Goal: Information Seeking & Learning: Learn about a topic

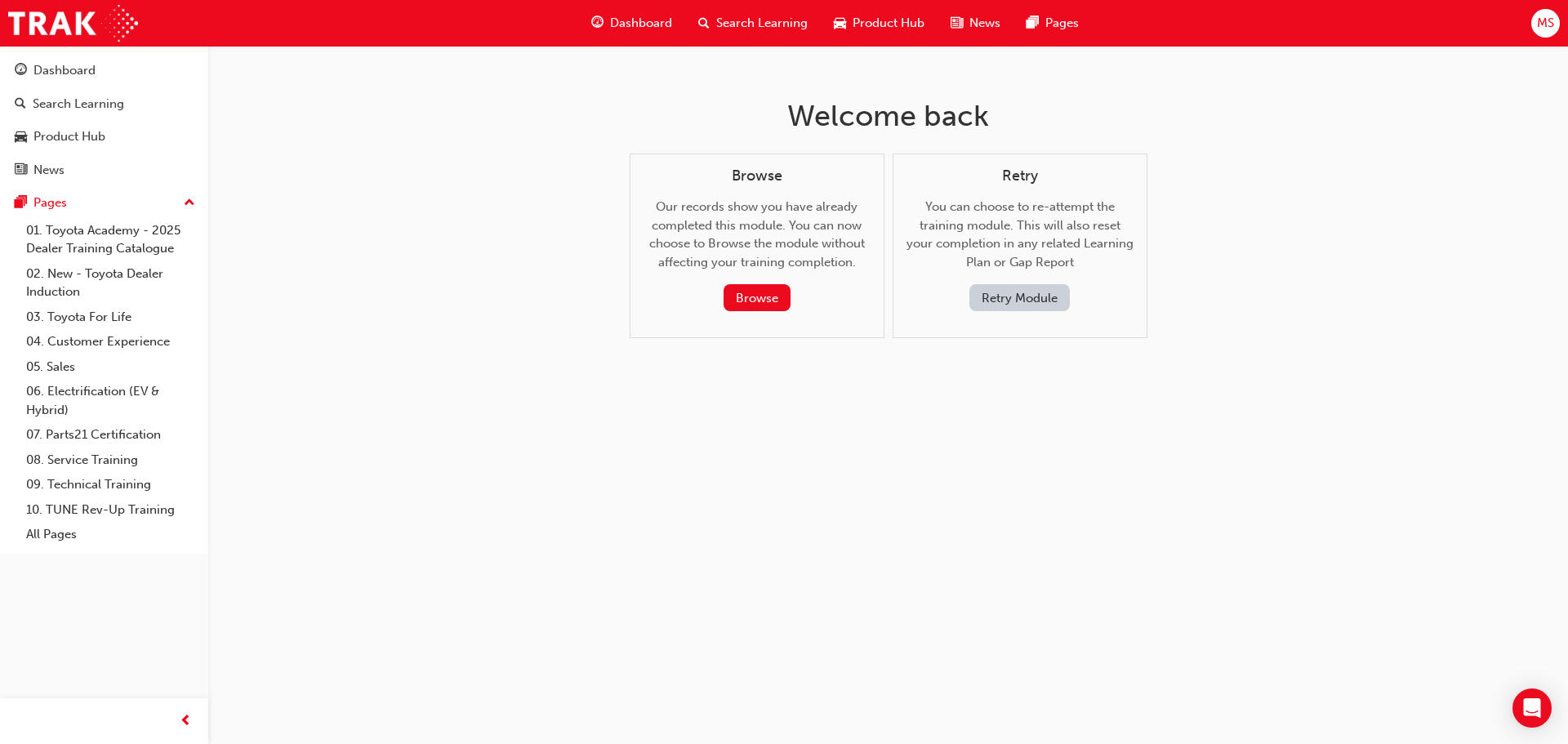
click at [1006, 299] on button "Retry Module" at bounding box center [1020, 297] width 101 height 27
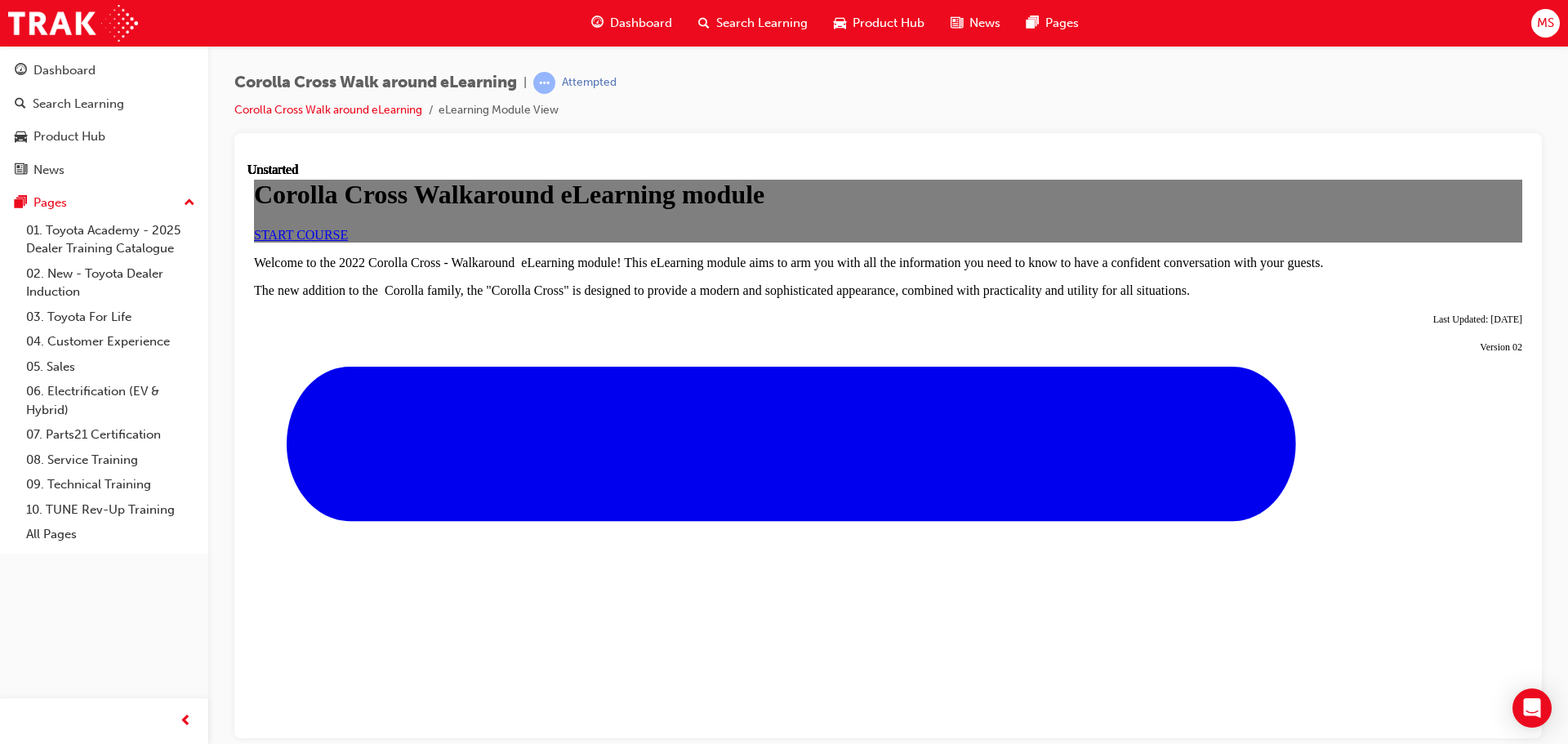
scroll to position [741, 0]
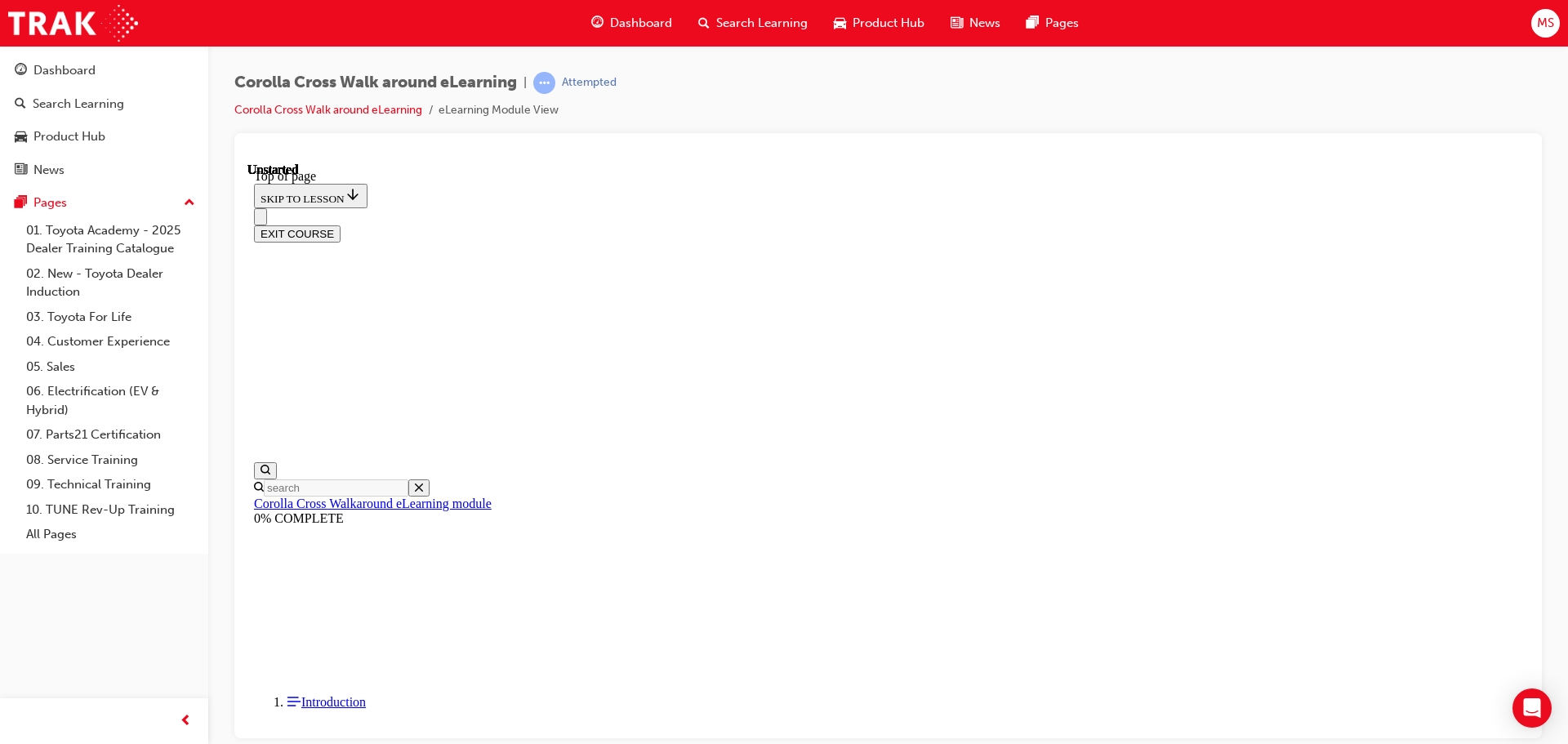
scroll to position [50, 0]
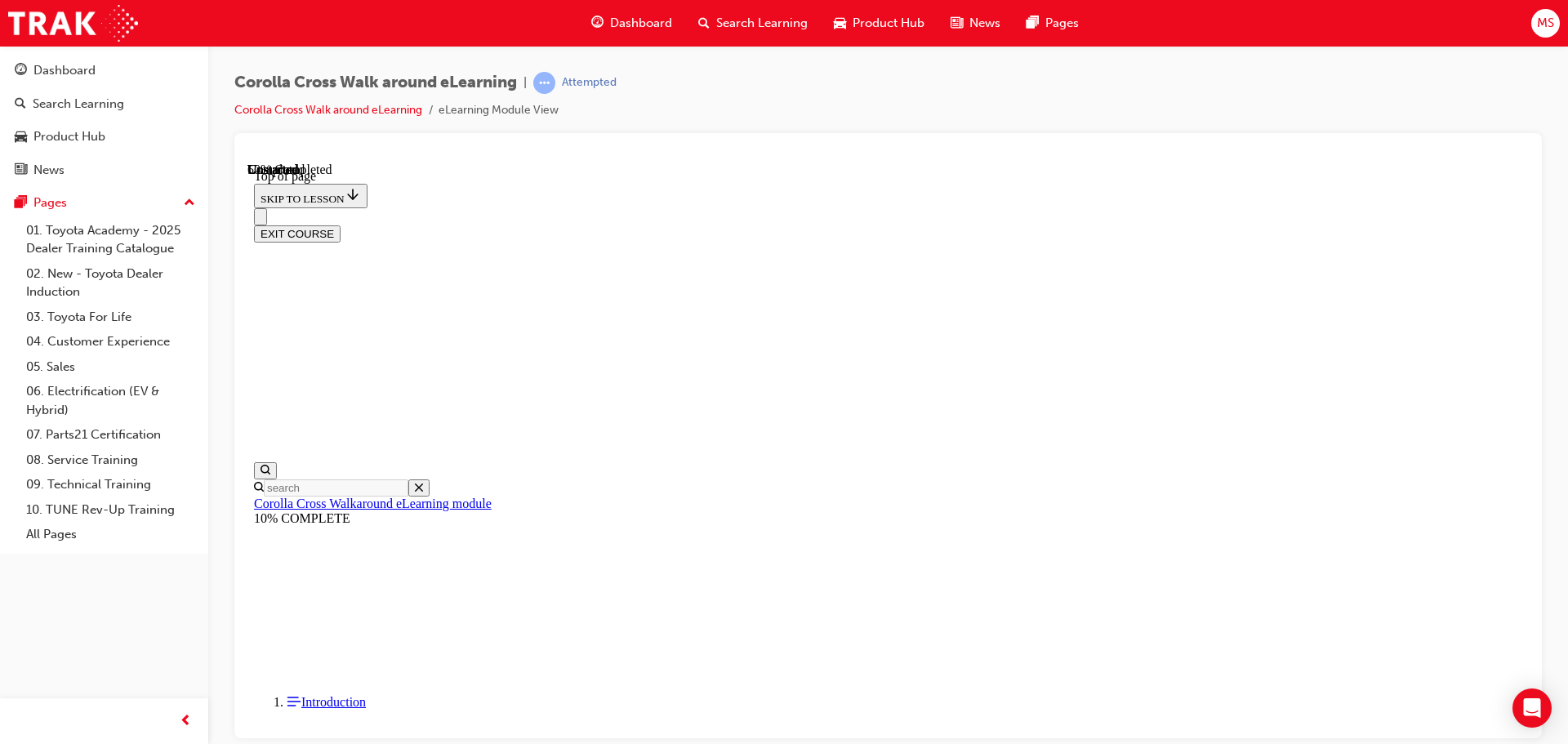
scroll to position [216, 0]
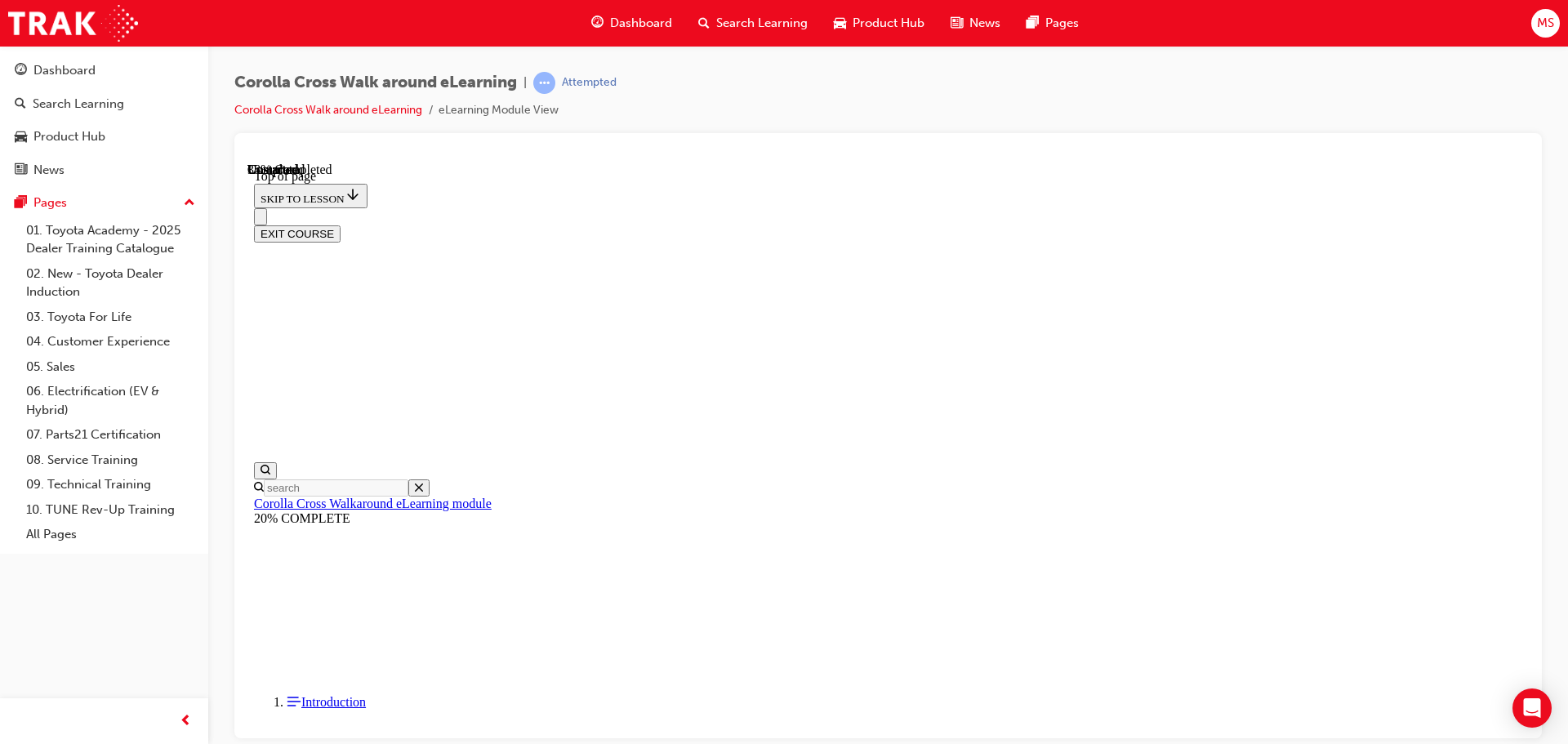
drag, startPoint x: 1015, startPoint y: 415, endPoint x: 1031, endPoint y: 419, distance: 16.5
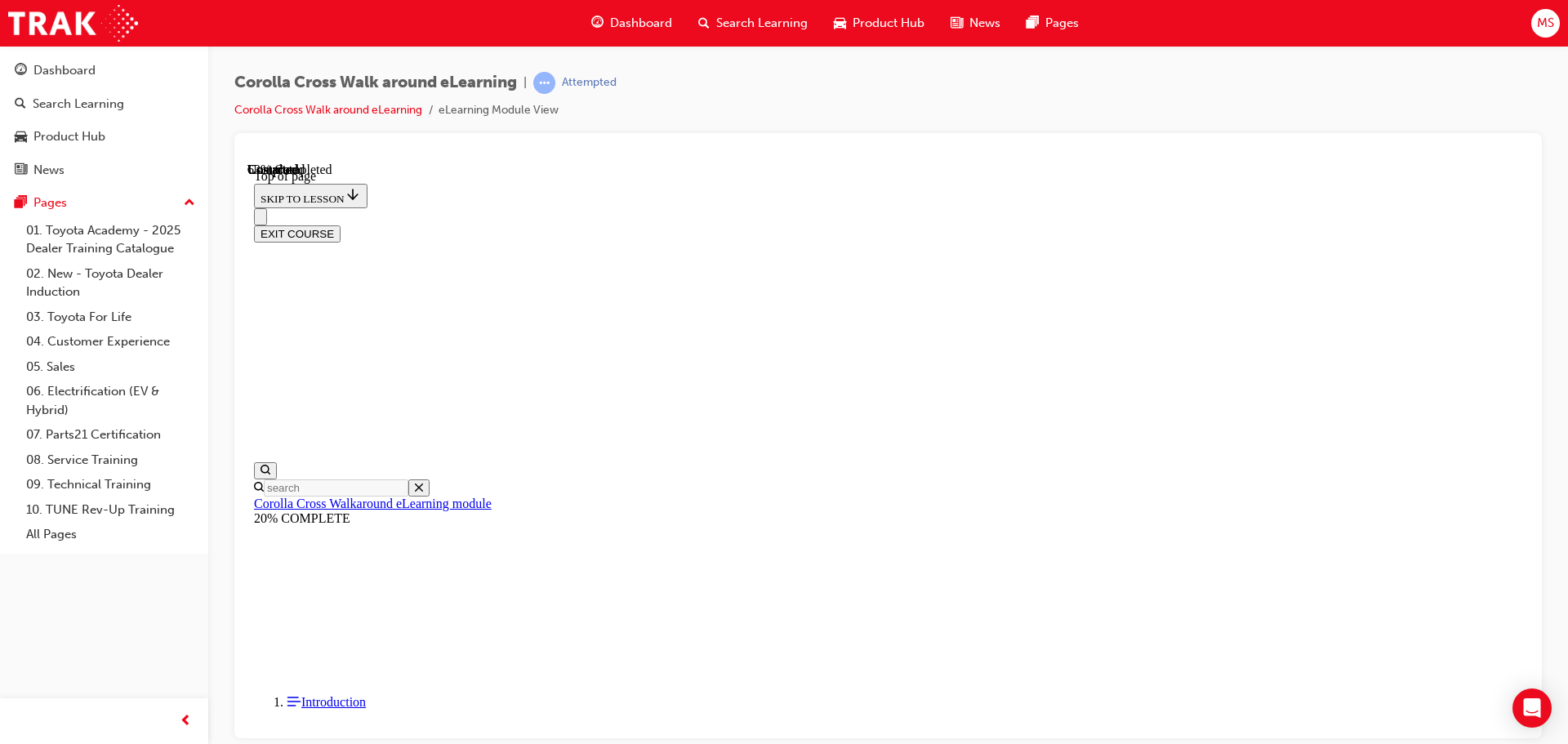
scroll to position [817, 0]
drag, startPoint x: 1271, startPoint y: 436, endPoint x: 1192, endPoint y: 457, distance: 81.7
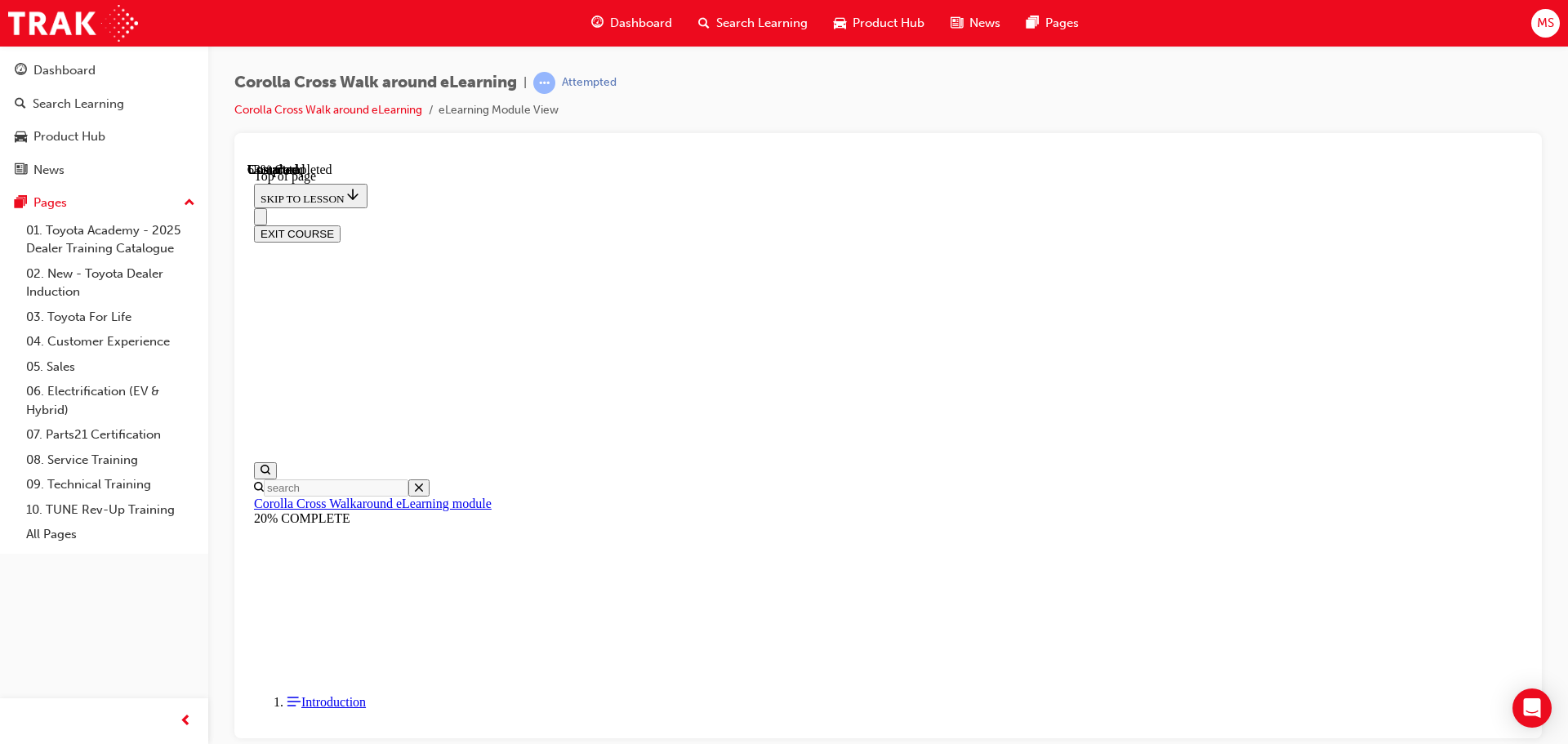
drag, startPoint x: 1193, startPoint y: 455, endPoint x: 1144, endPoint y: 457, distance: 49.0
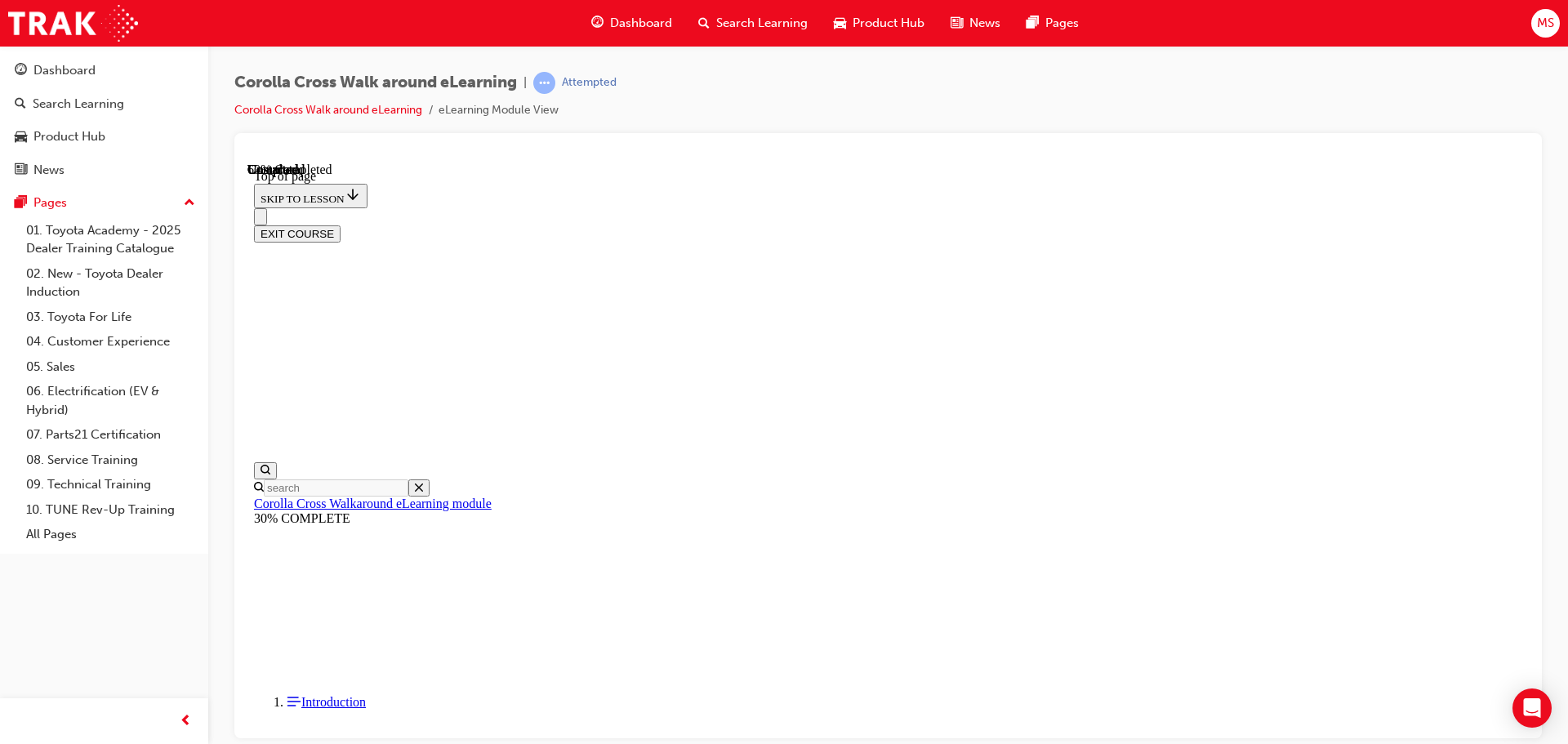
drag, startPoint x: 850, startPoint y: 299, endPoint x: 868, endPoint y: 299, distance: 18.0
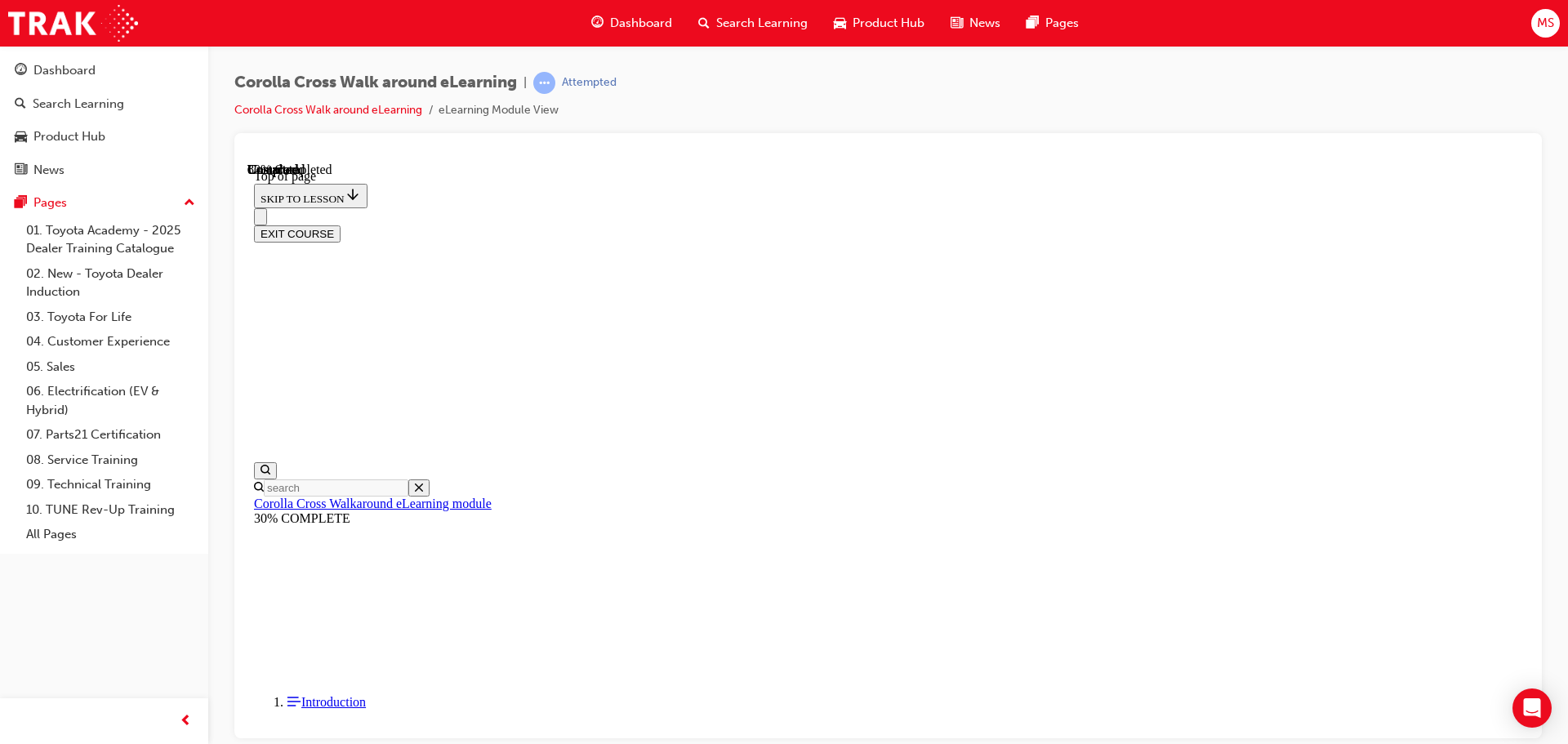
scroll to position [340, 0]
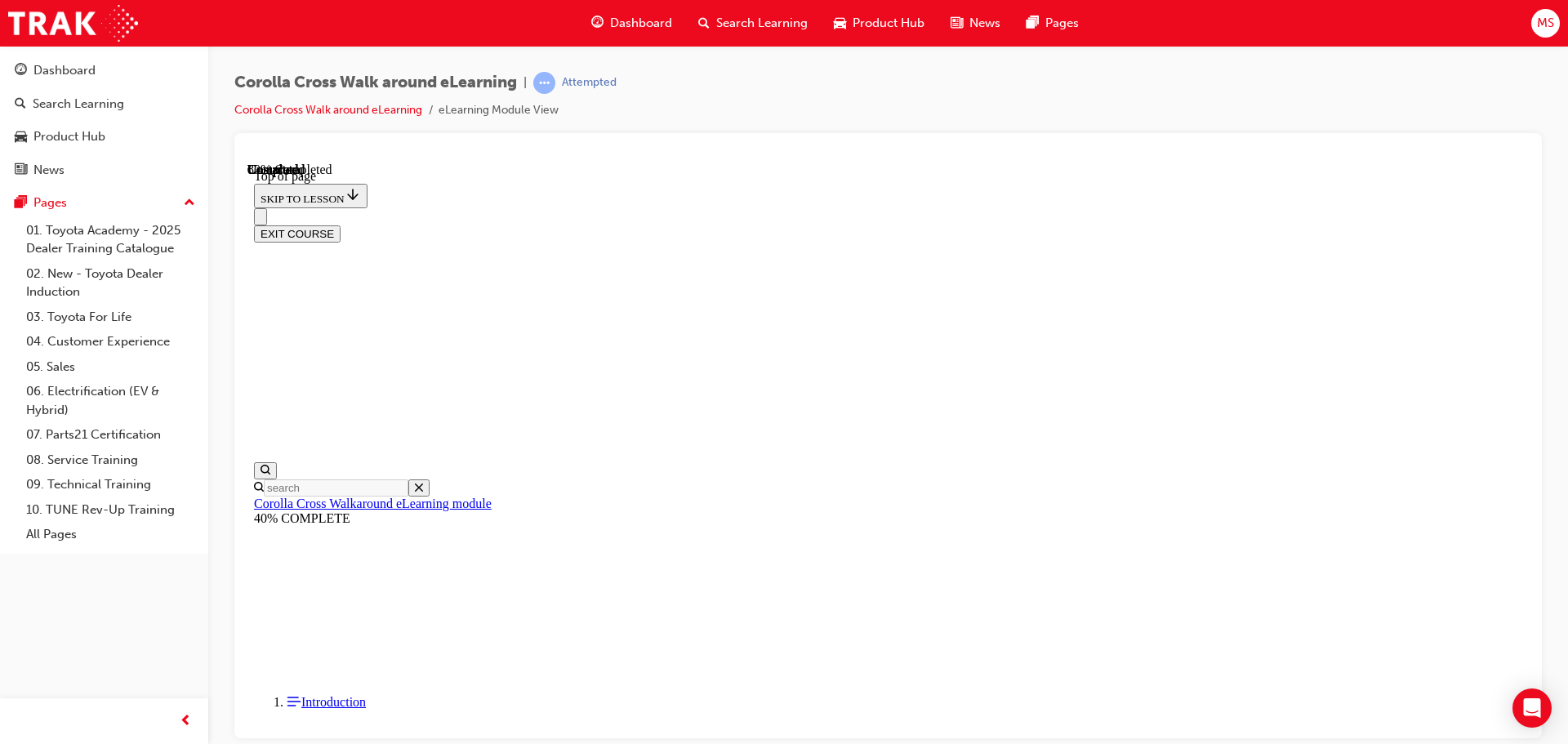
scroll to position [602, 0]
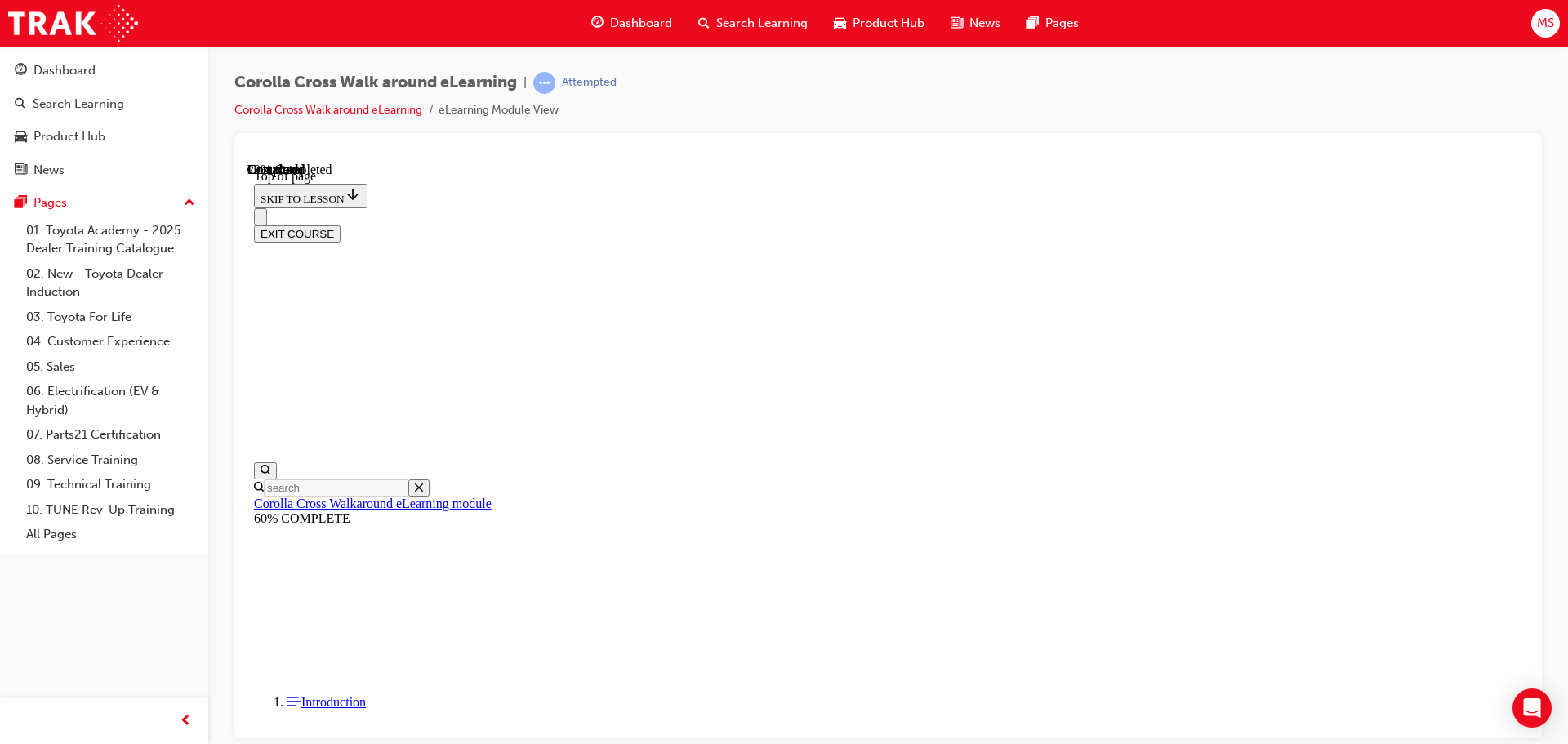
scroll to position [459, 0]
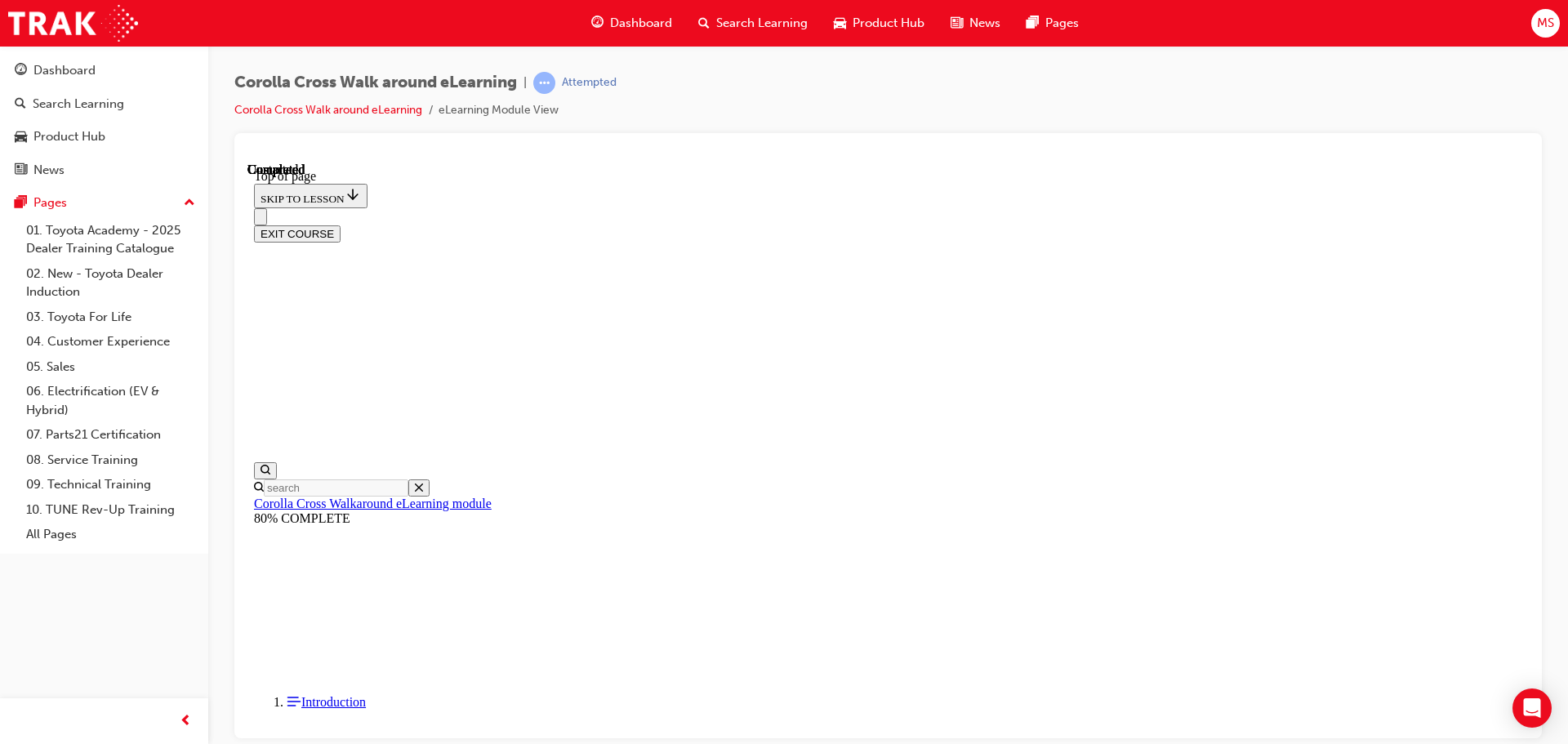
scroll to position [976, 0]
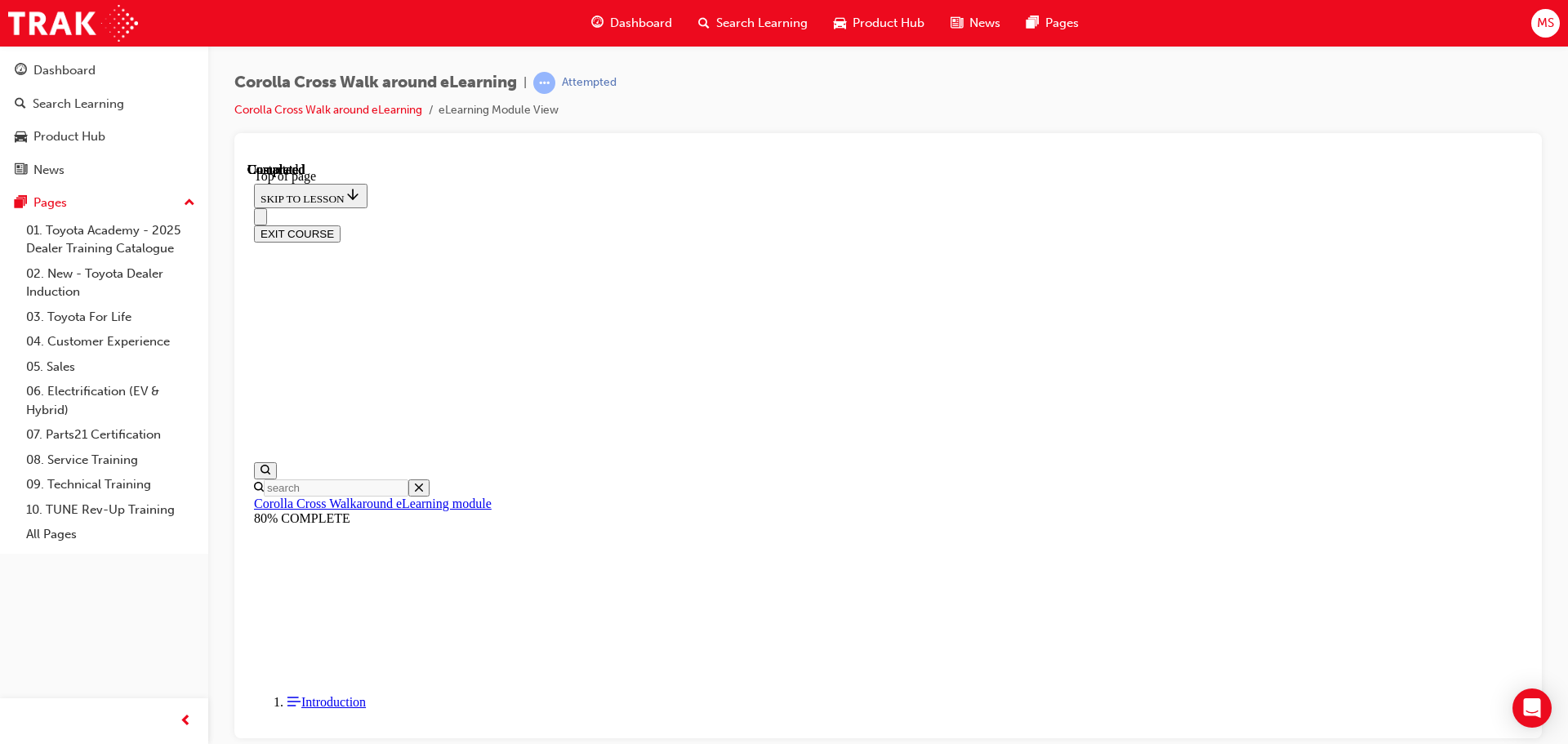
scroll to position [51, 0]
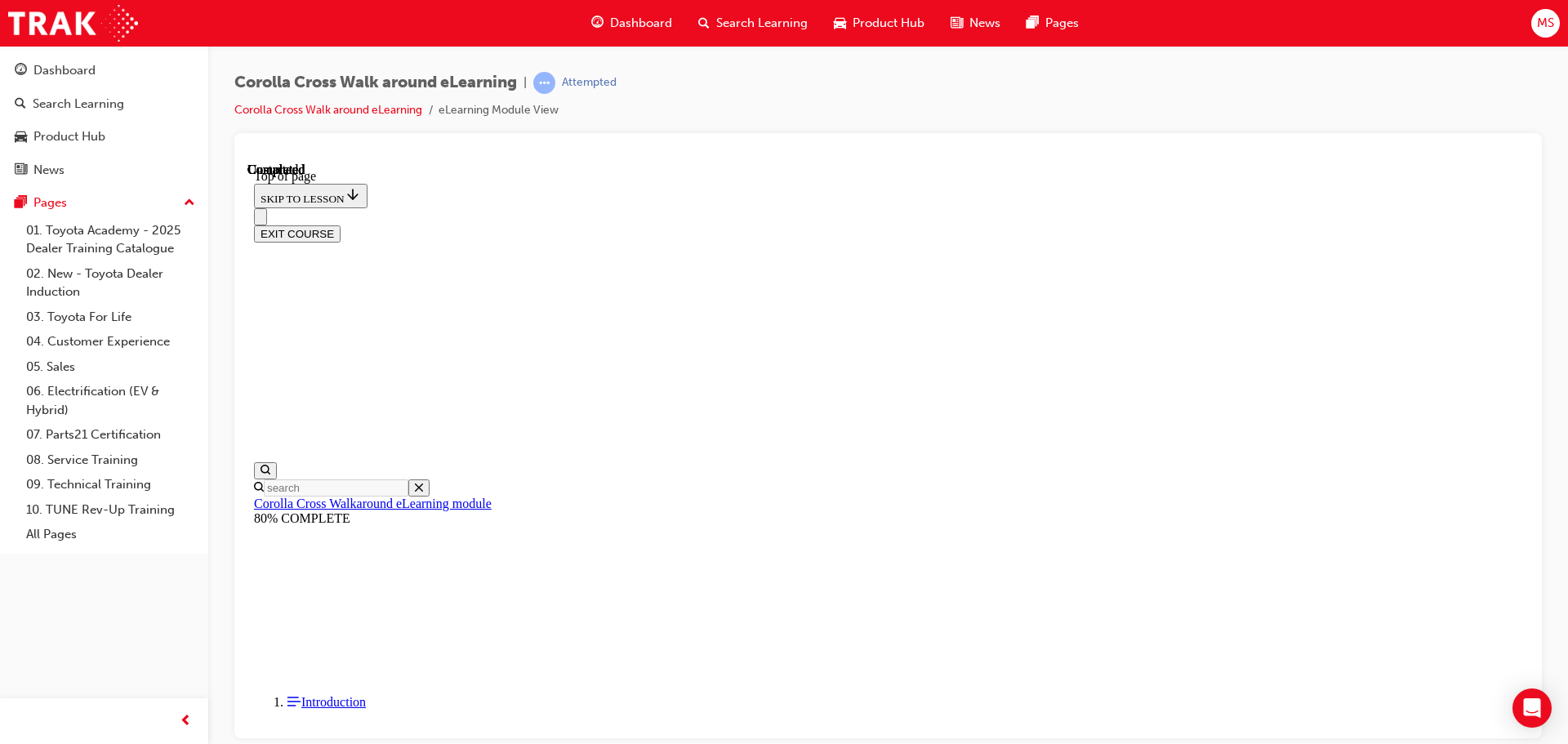
click at [1483, 119] on div "Corolla Cross Walk around eLearning | Attempted Corolla Cross Walk around eLear…" at bounding box center [887, 103] width 1307 height 62
click at [997, 142] on div at bounding box center [887, 435] width 1307 height 605
click at [309, 42] on div "Dashboard Search Learning Product Hub News Pages MS" at bounding box center [784, 23] width 1568 height 47
click at [501, 142] on div at bounding box center [887, 435] width 1307 height 605
click at [485, 123] on div "Corolla Cross Walk around eLearning | Attempted Corolla Cross Walk around eLear…" at bounding box center [887, 103] width 1307 height 62
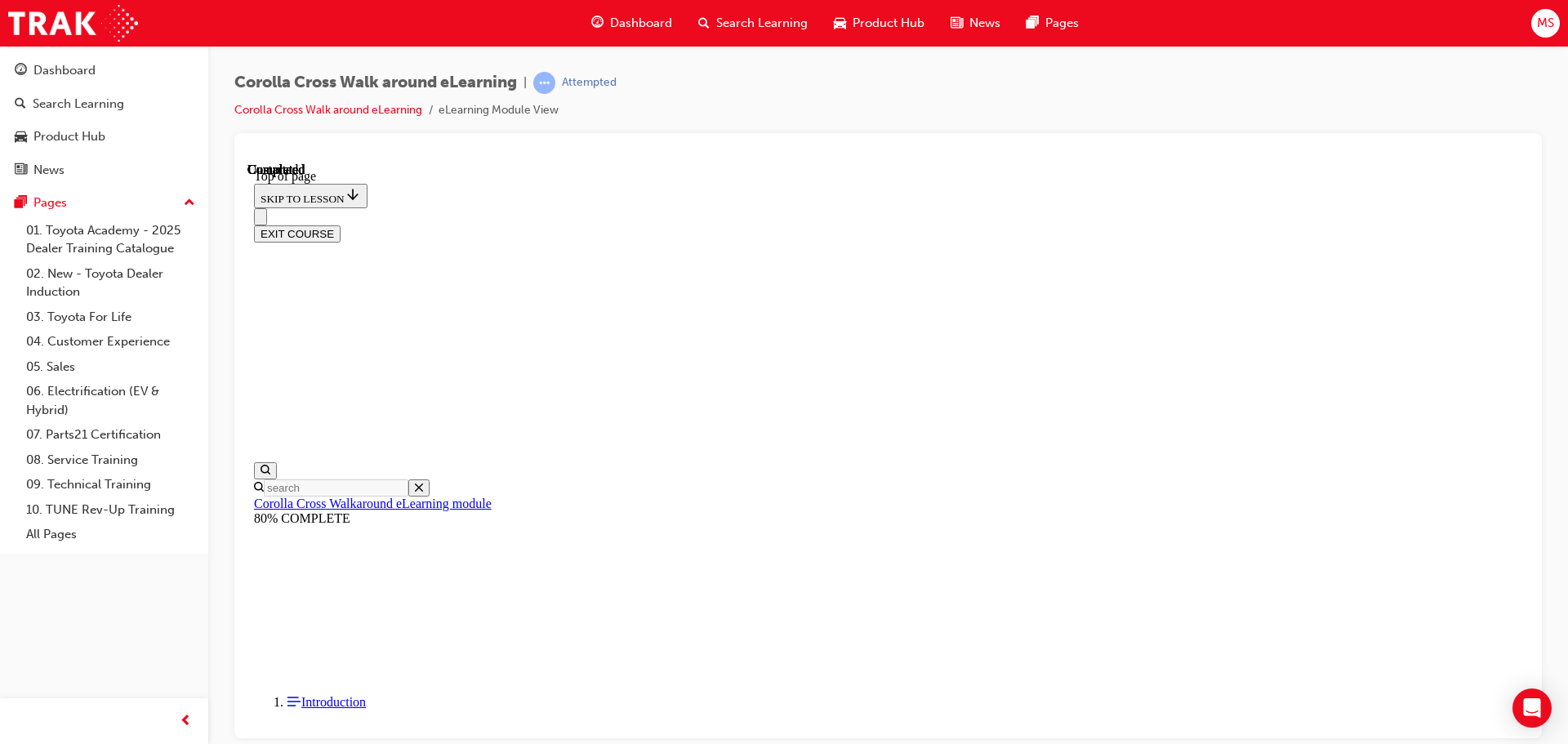
scroll to position [0, 0]
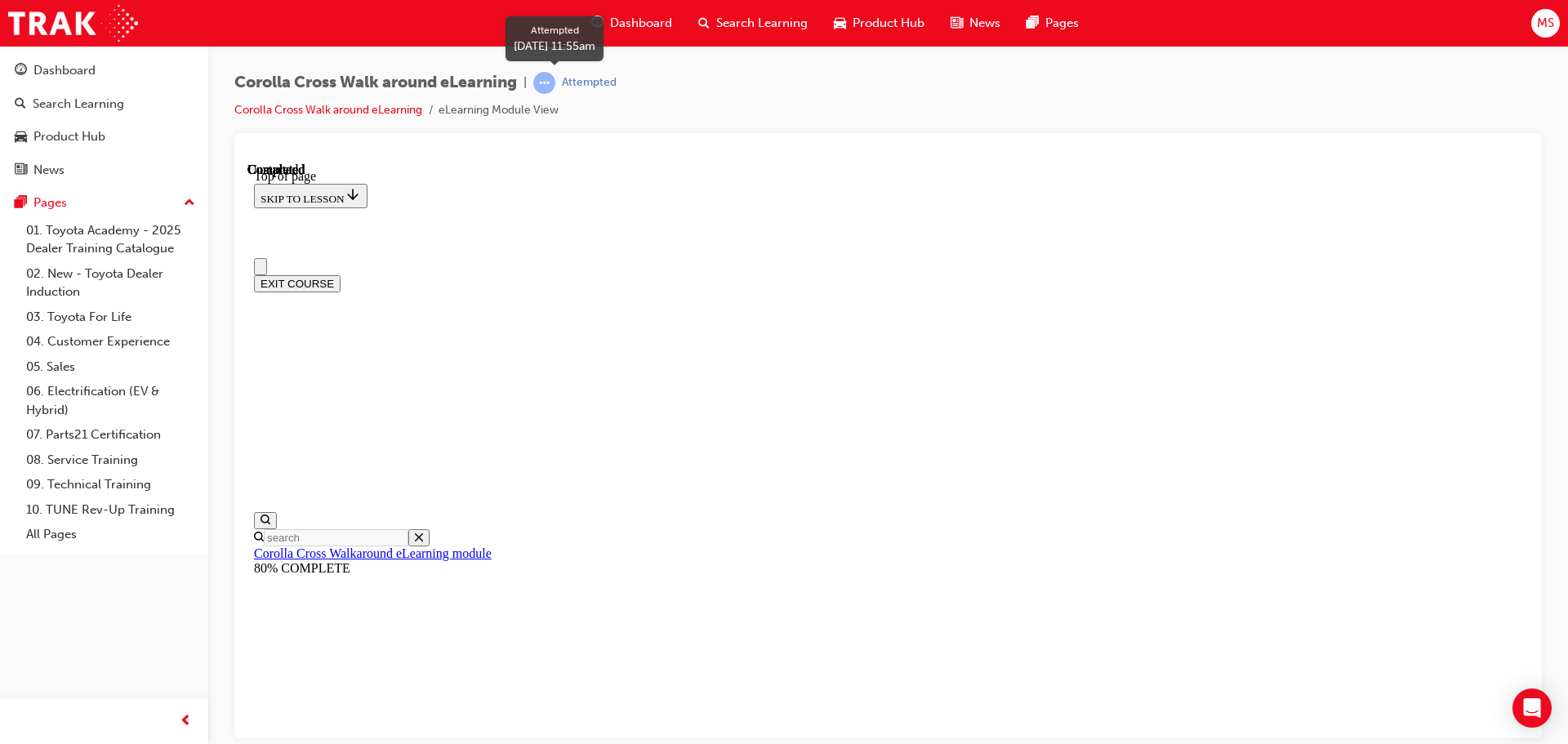
click at [544, 81] on span "learningRecordVerb_ATTEMPT-icon" at bounding box center [544, 83] width 22 height 22
click at [593, 86] on div "Attempted" at bounding box center [589, 83] width 55 height 16
click at [758, 89] on div "Corolla Cross Walk around eLearning | Attempted Corolla Cross Walk around eLear…" at bounding box center [887, 103] width 1307 height 62
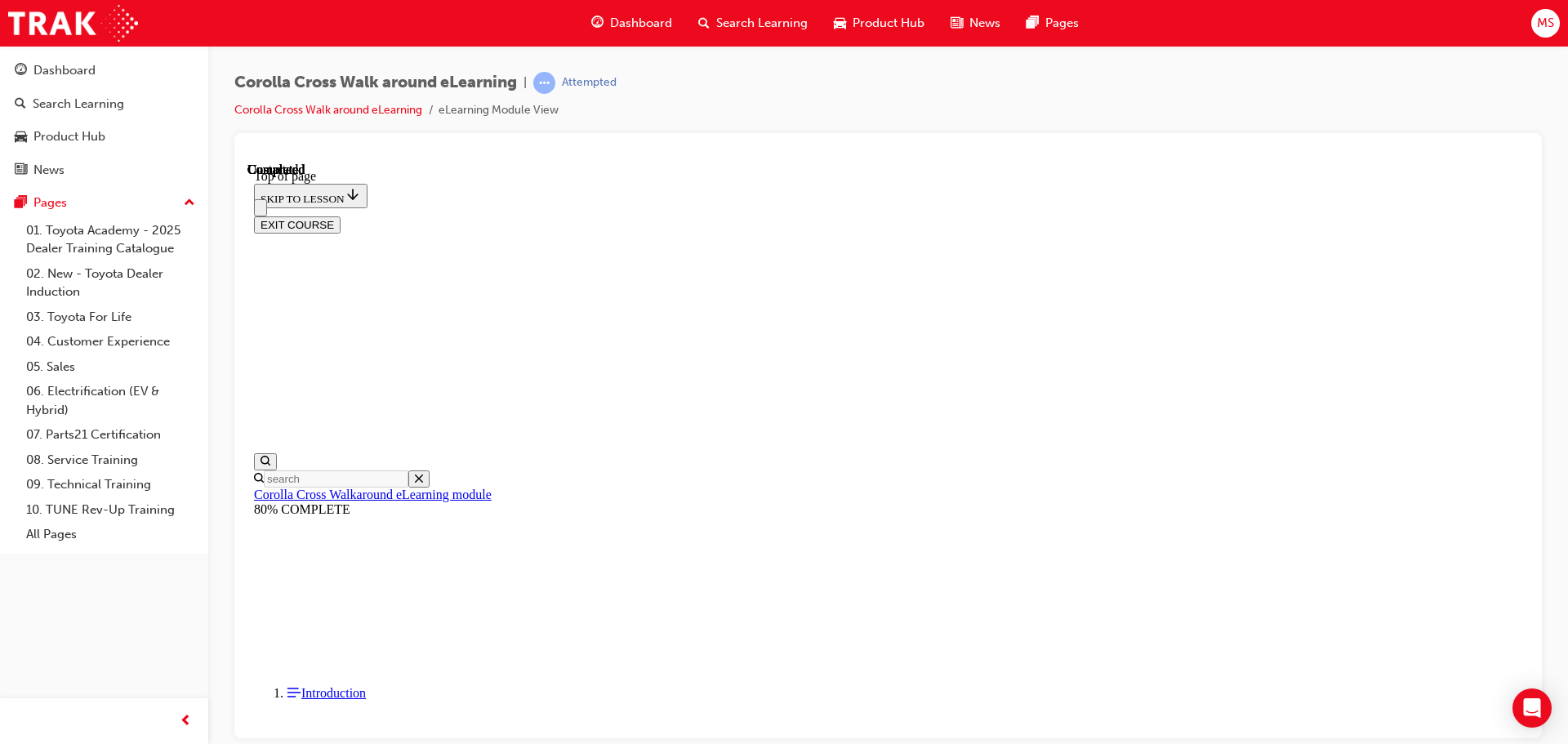
scroll to position [160, 0]
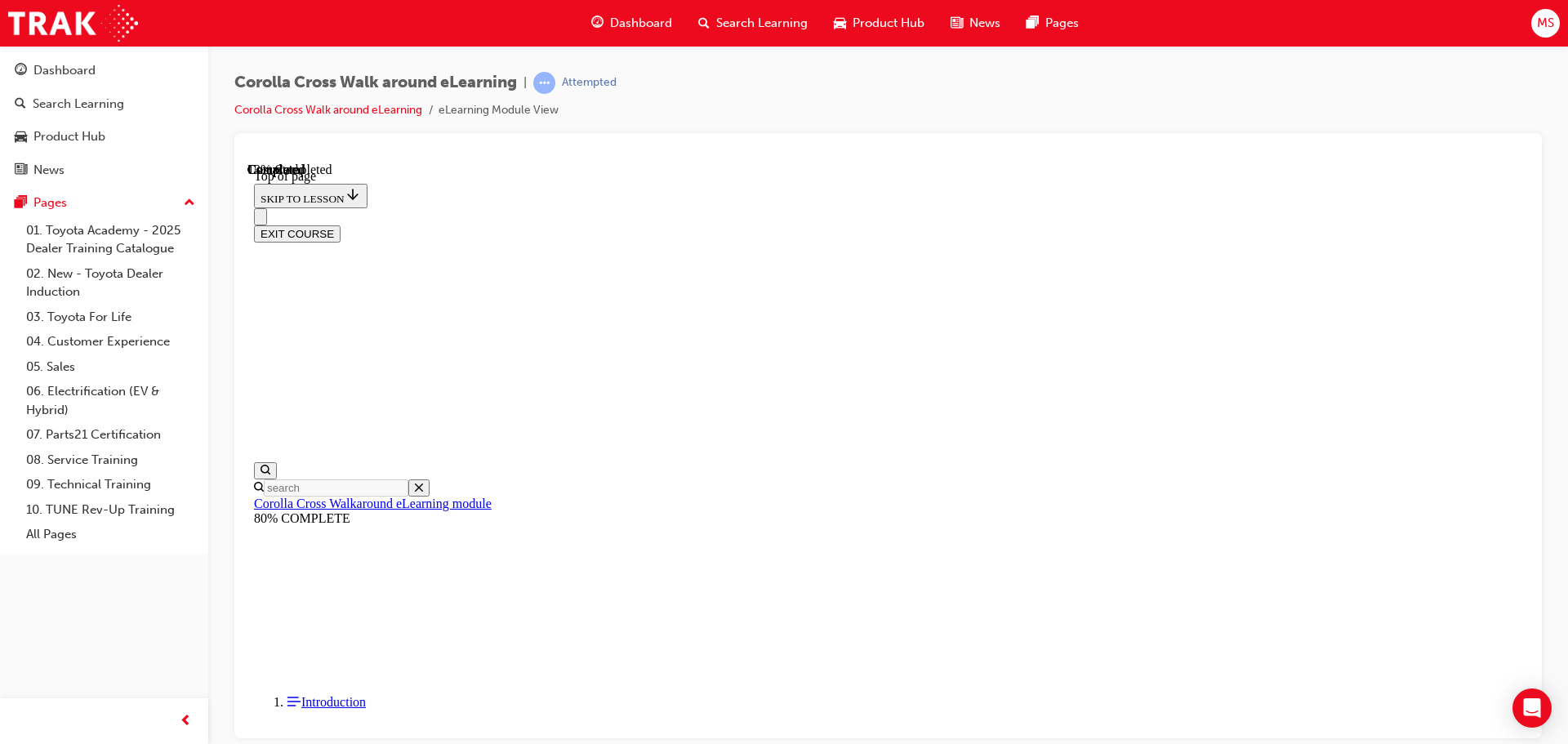
drag, startPoint x: 818, startPoint y: 490, endPoint x: 953, endPoint y: 611, distance: 181.3
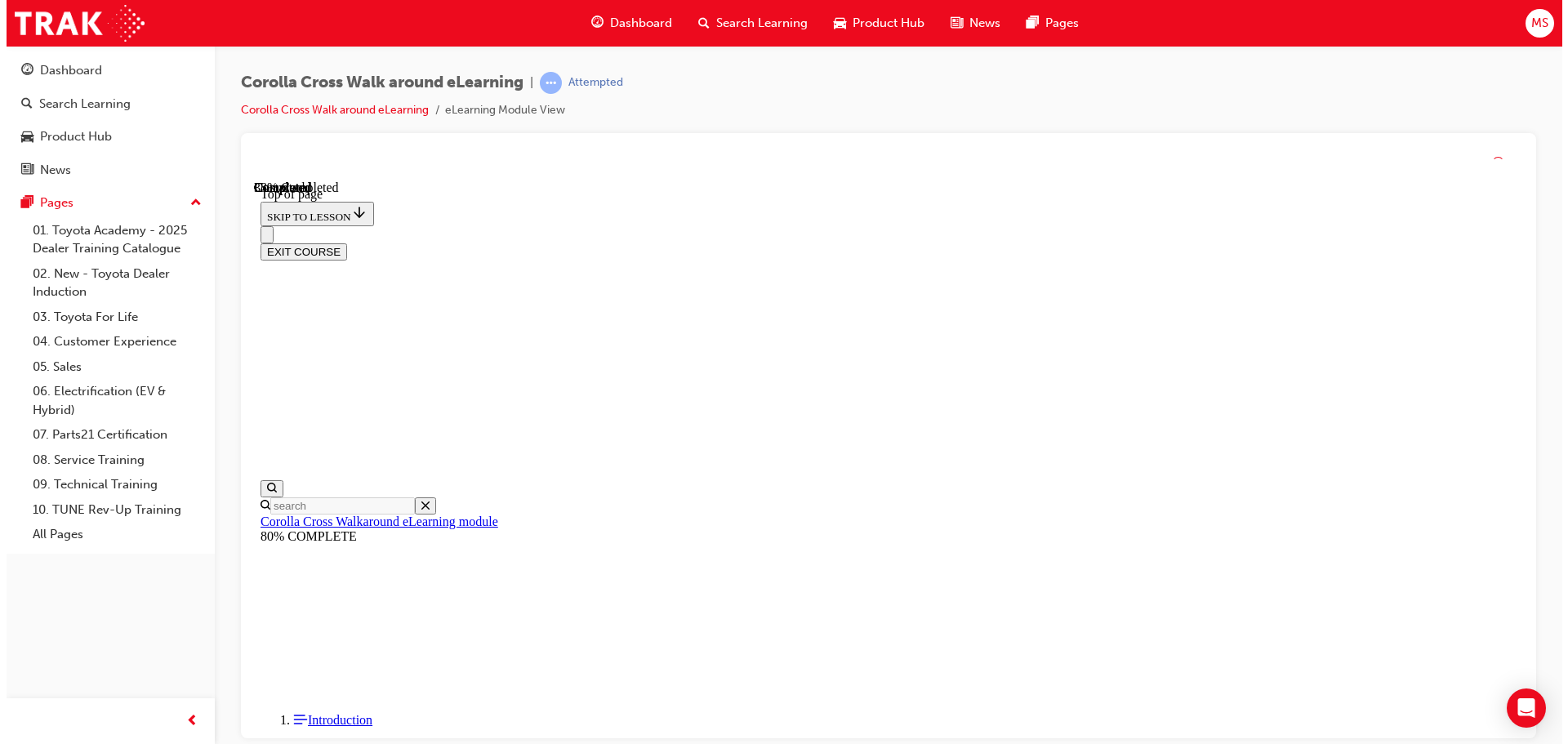
scroll to position [258, 0]
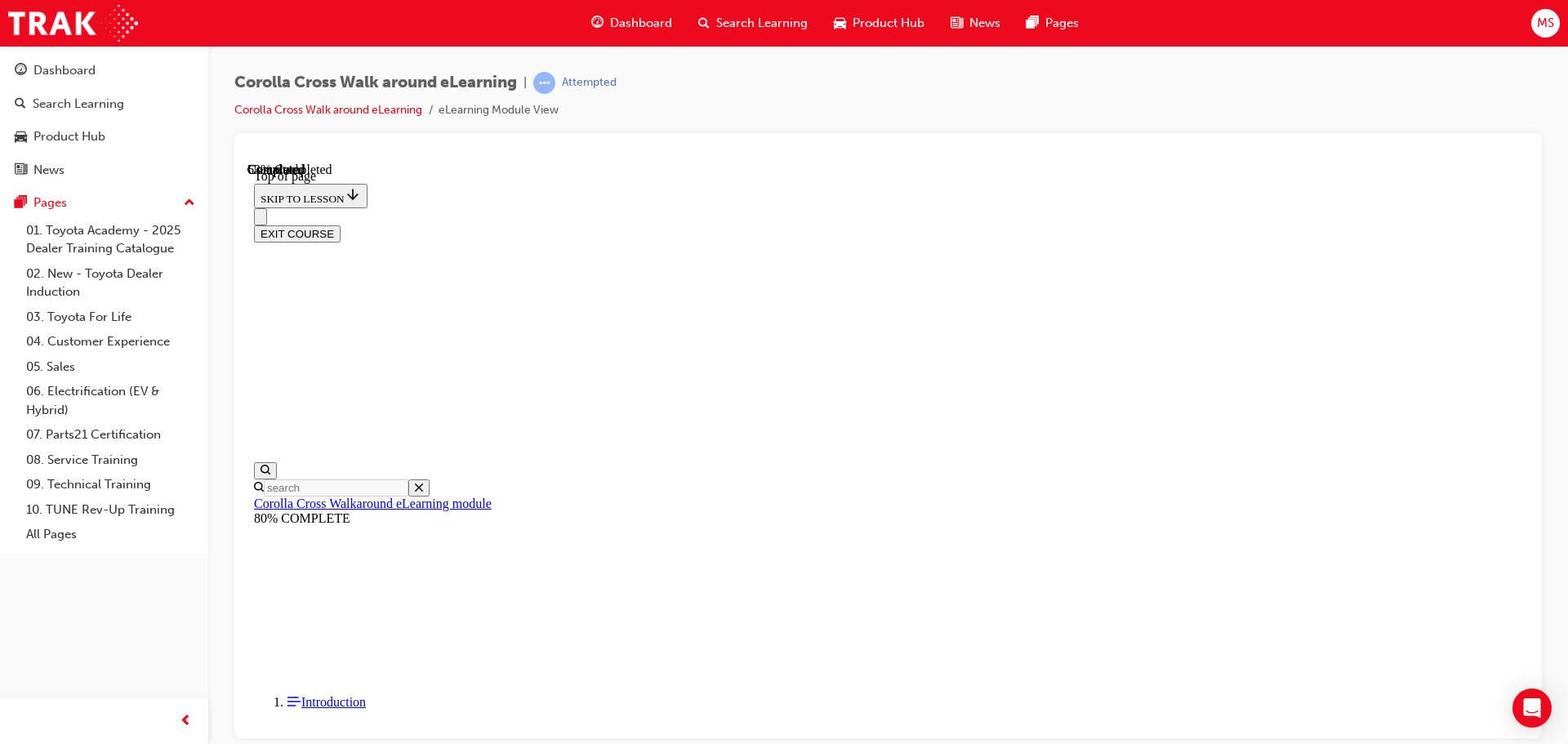
scroll to position [204, 0]
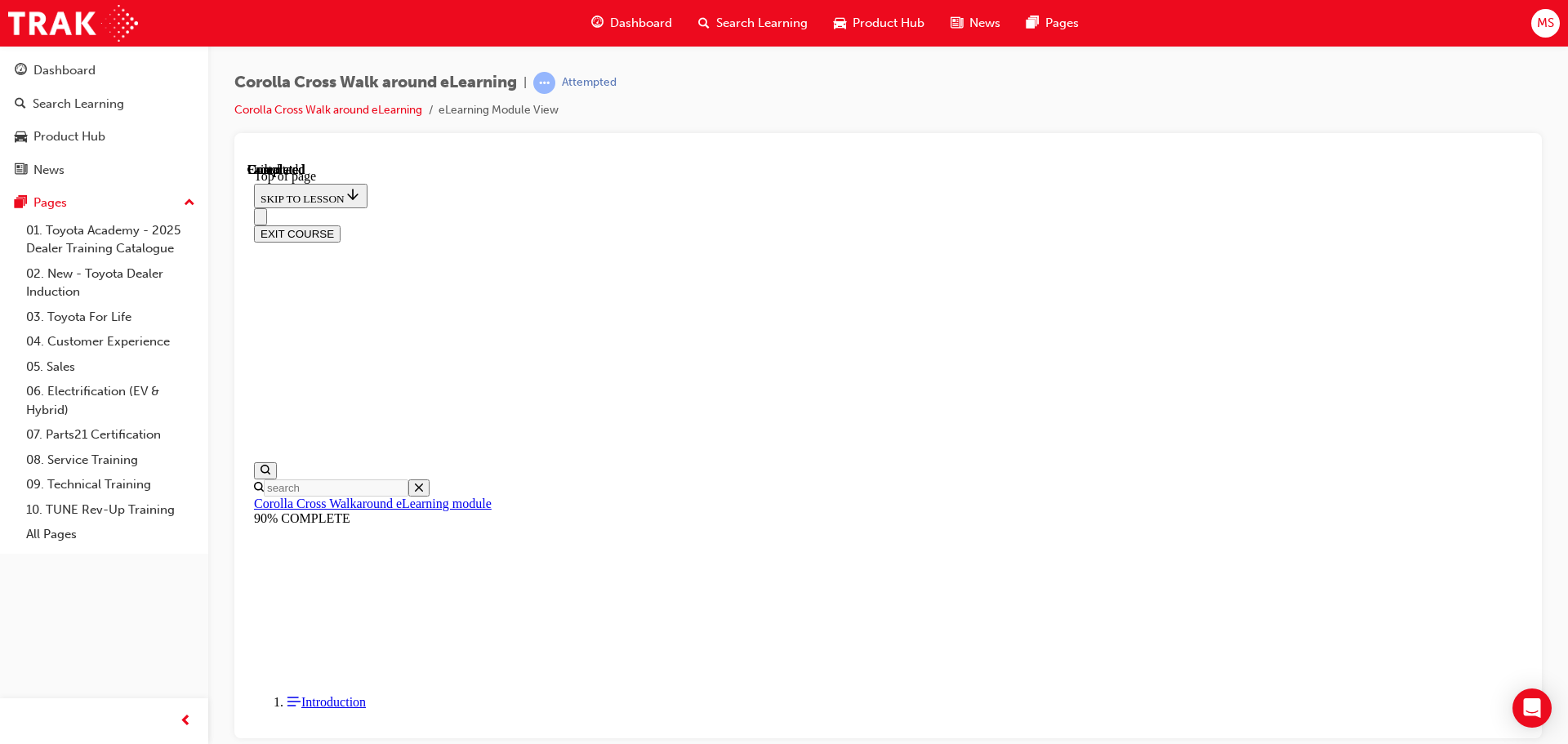
scroll to position [308, 0]
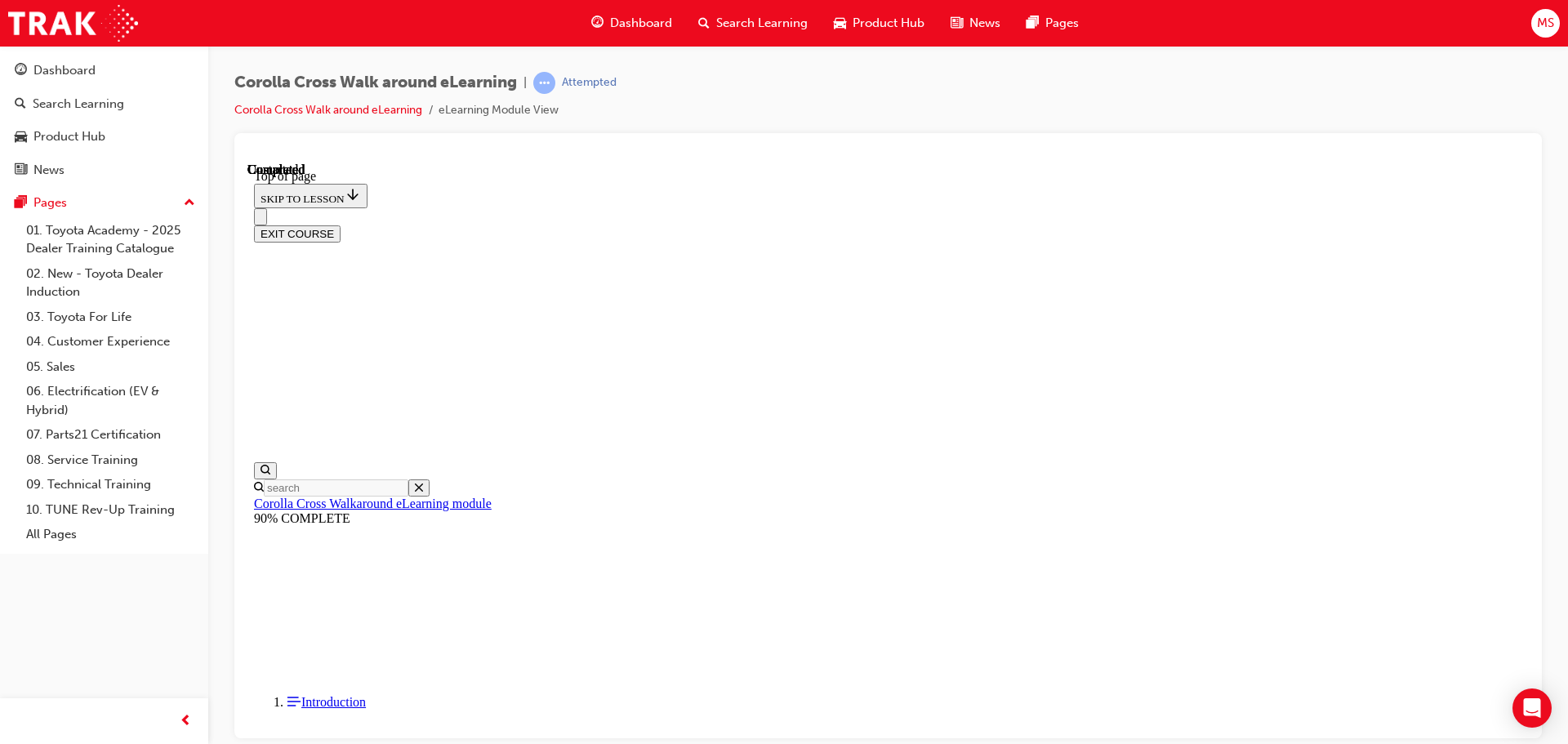
drag, startPoint x: 1088, startPoint y: 286, endPoint x: 1079, endPoint y: 286, distance: 9.0
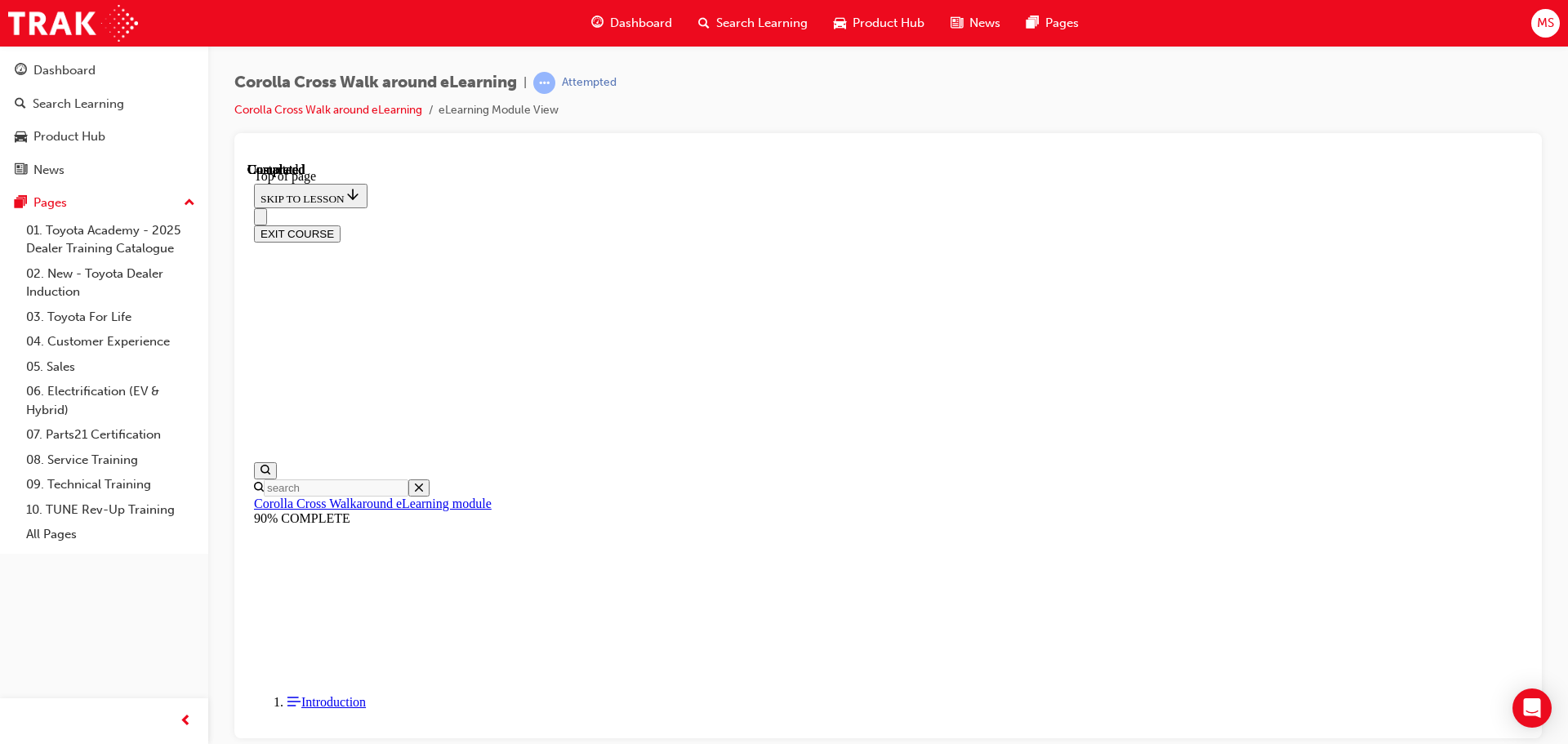
scroll to position [332, 0]
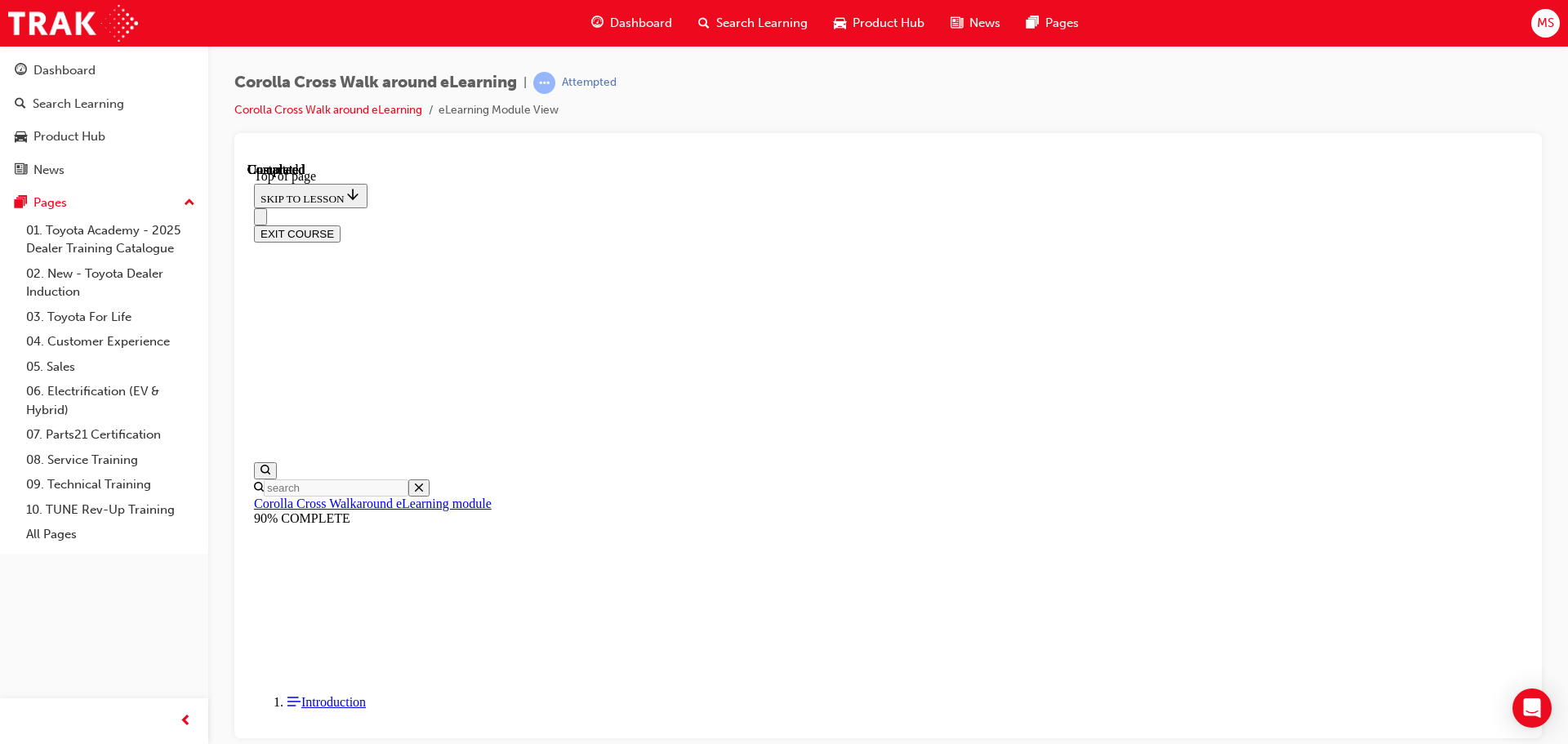
scroll to position [931, 0]
drag, startPoint x: 942, startPoint y: 557, endPoint x: 958, endPoint y: 549, distance: 17.9
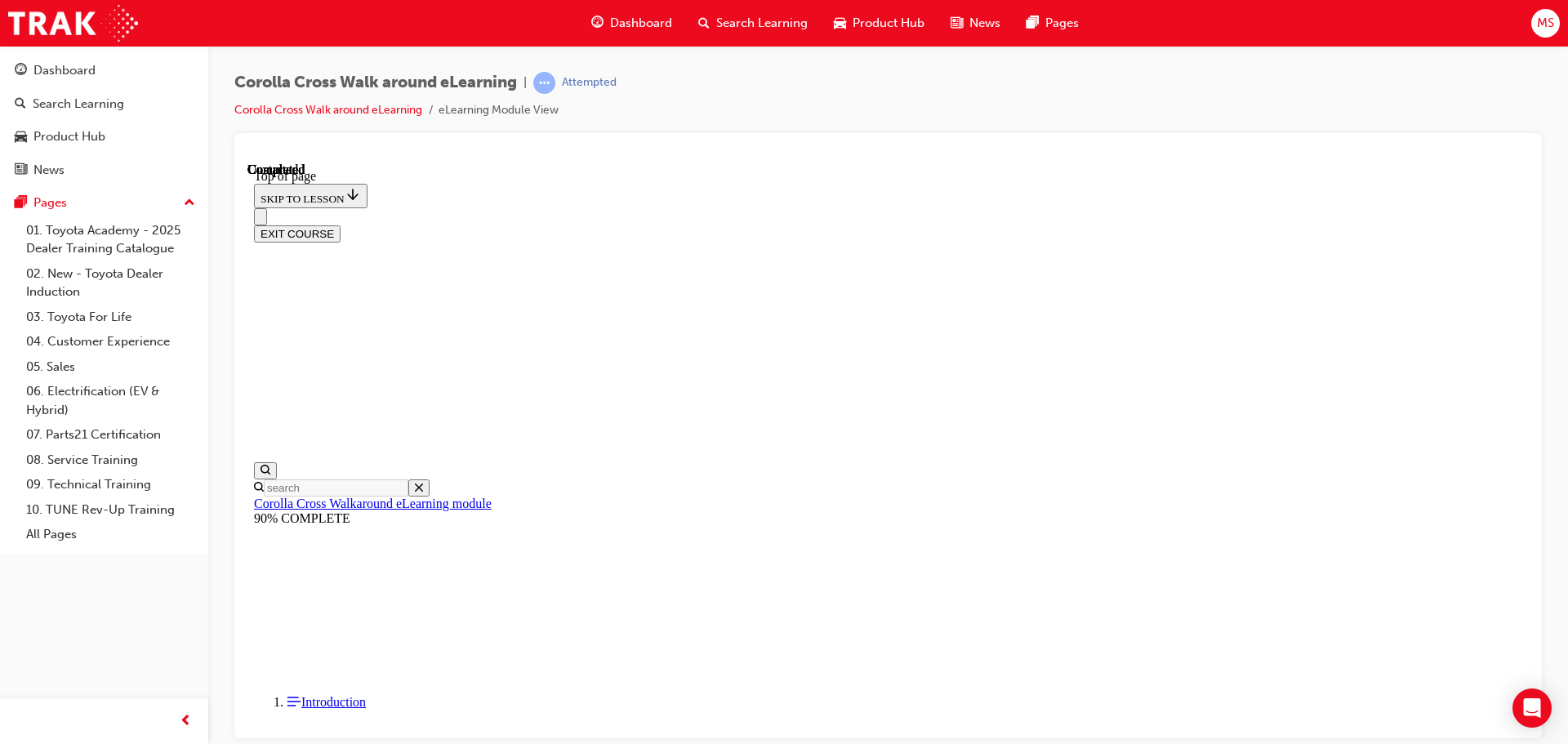
scroll to position [214, 0]
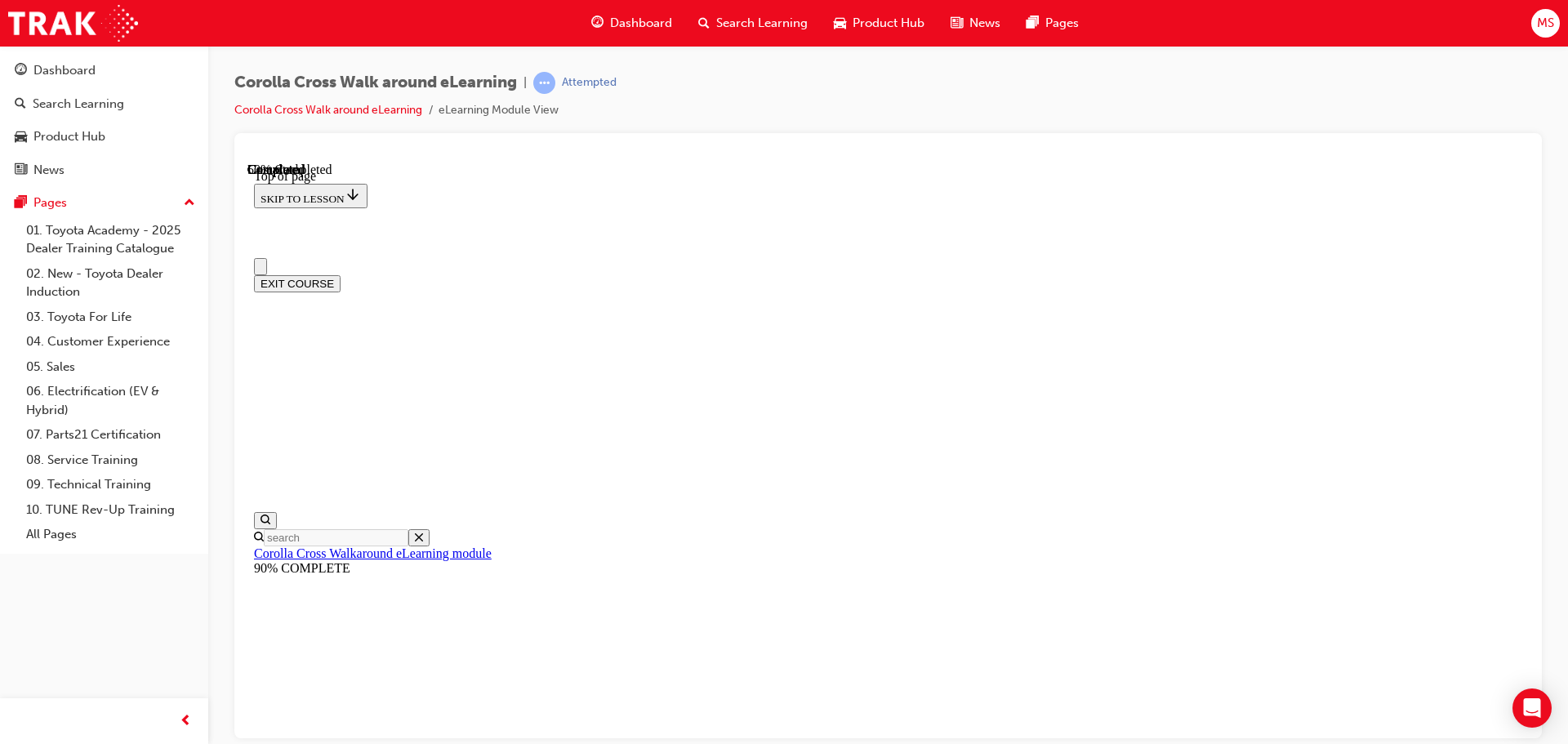
scroll to position [559, 0]
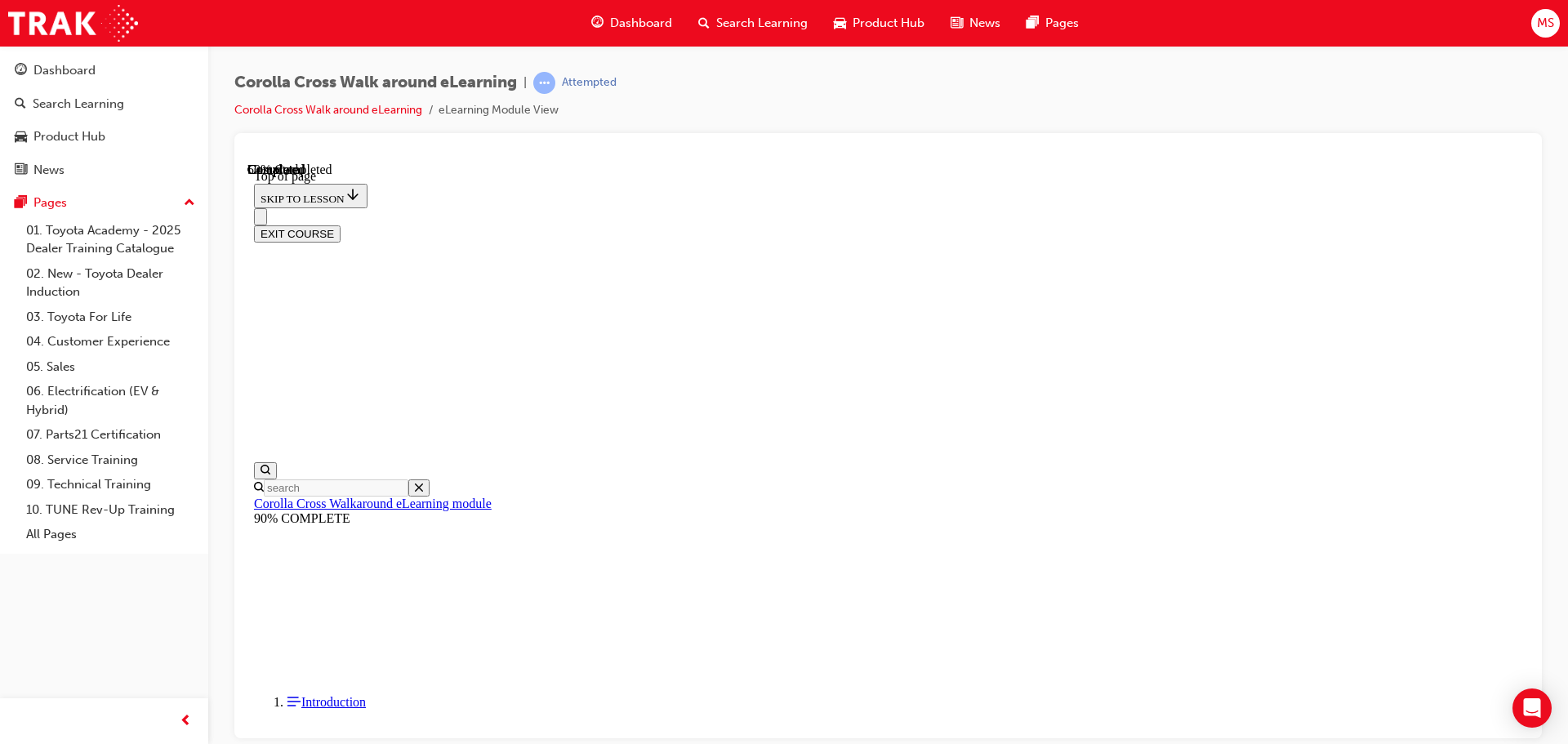
drag, startPoint x: 1192, startPoint y: 458, endPoint x: 1200, endPoint y: 456, distance: 8.2
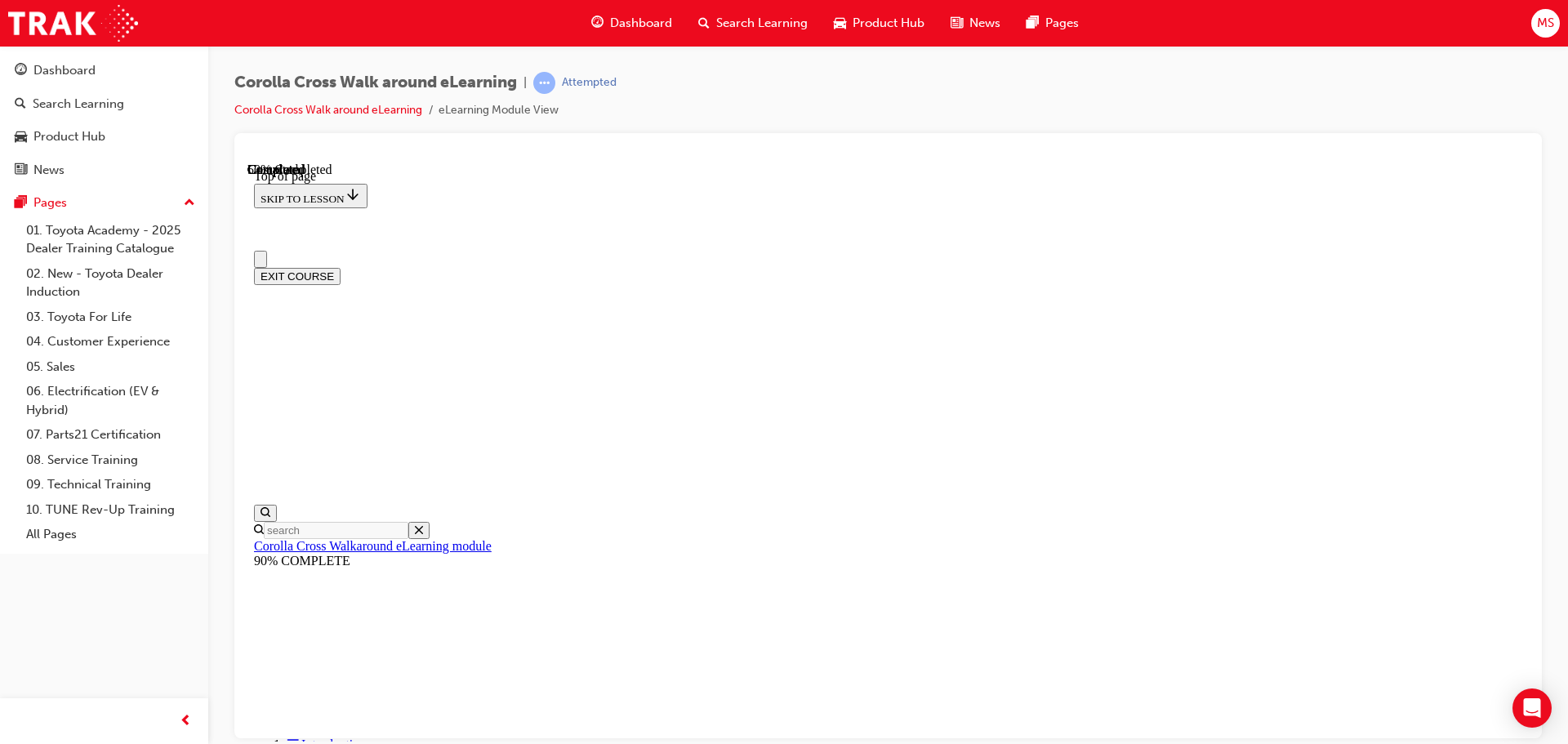
scroll to position [0, 0]
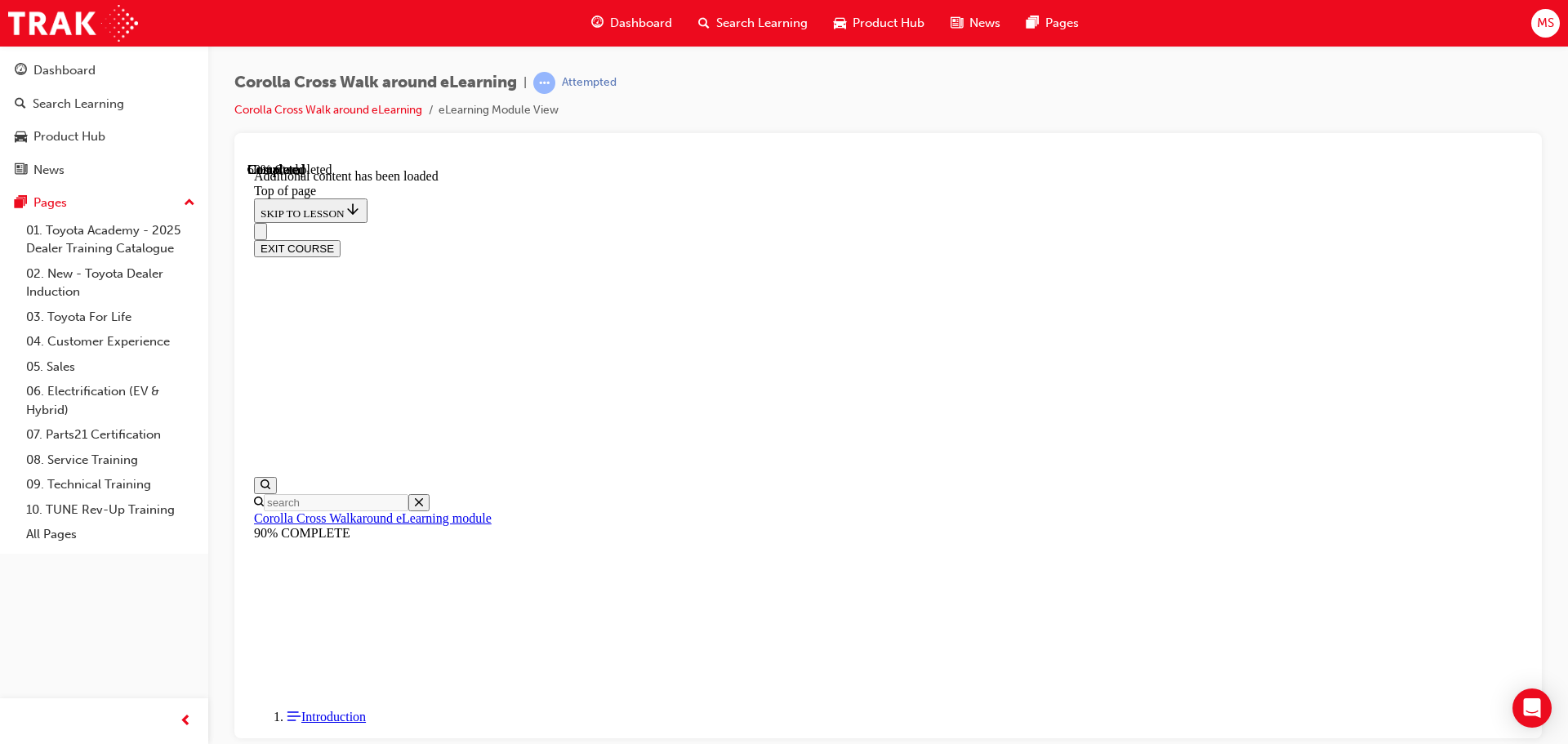
scroll to position [1439, 0]
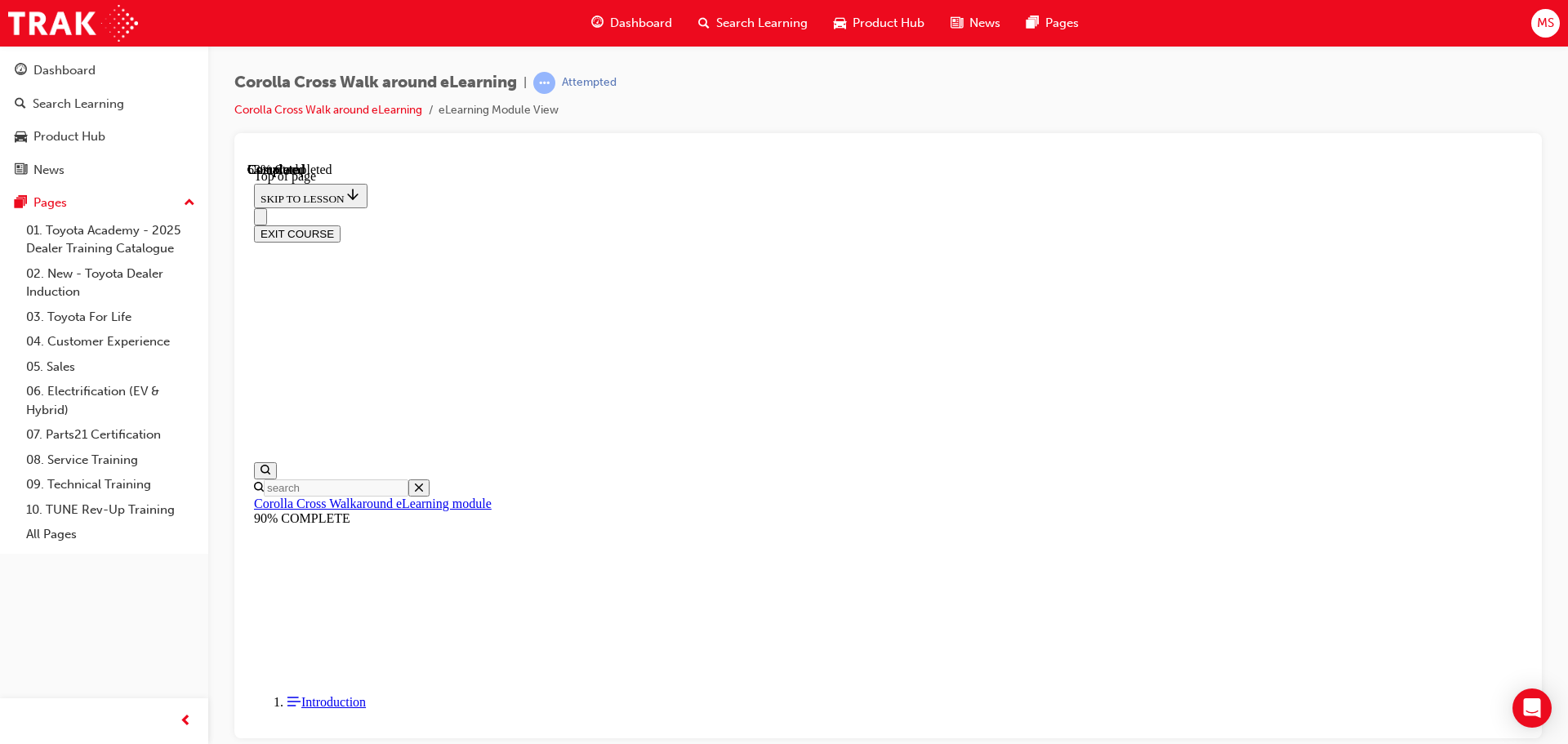
scroll to position [286, 0]
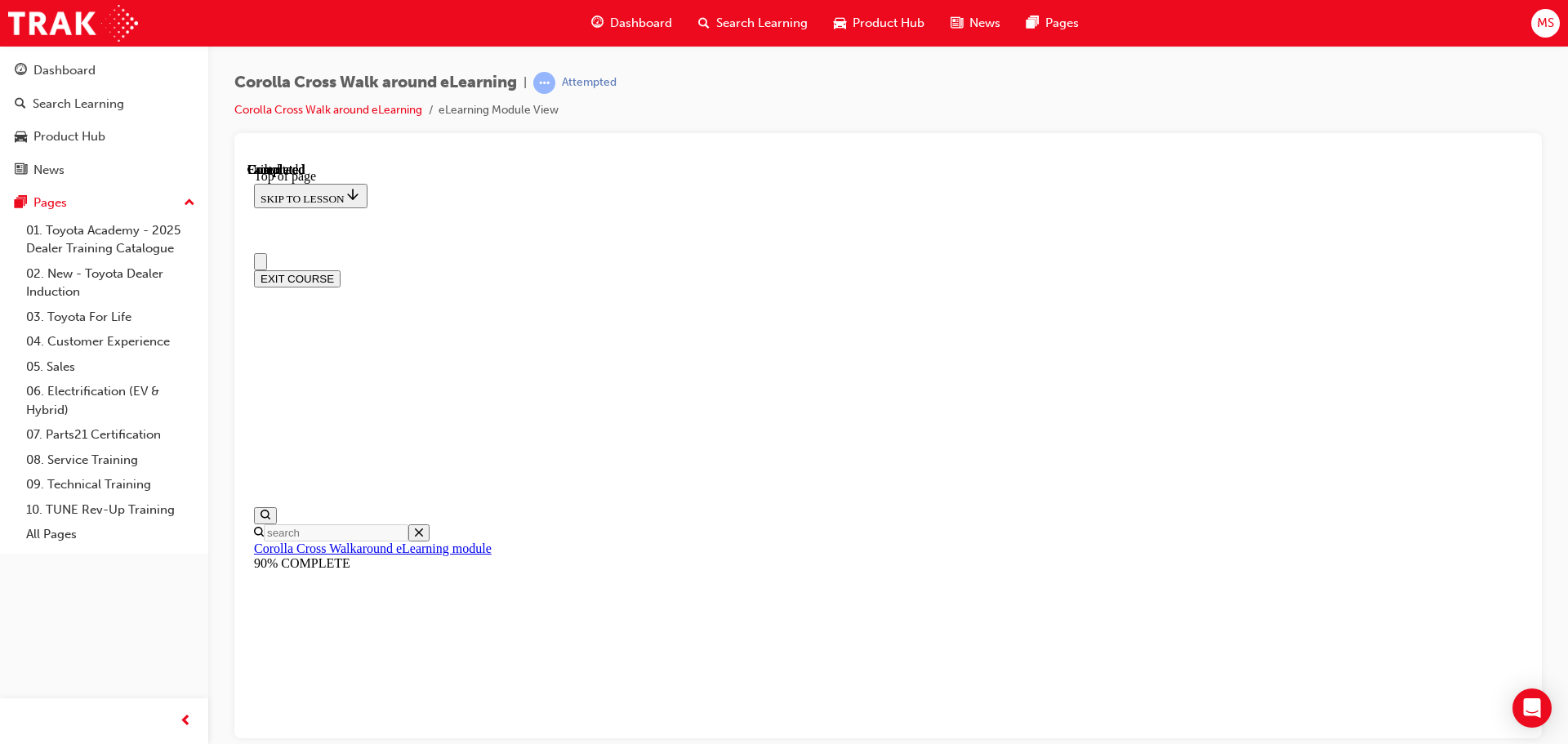
scroll to position [0, 0]
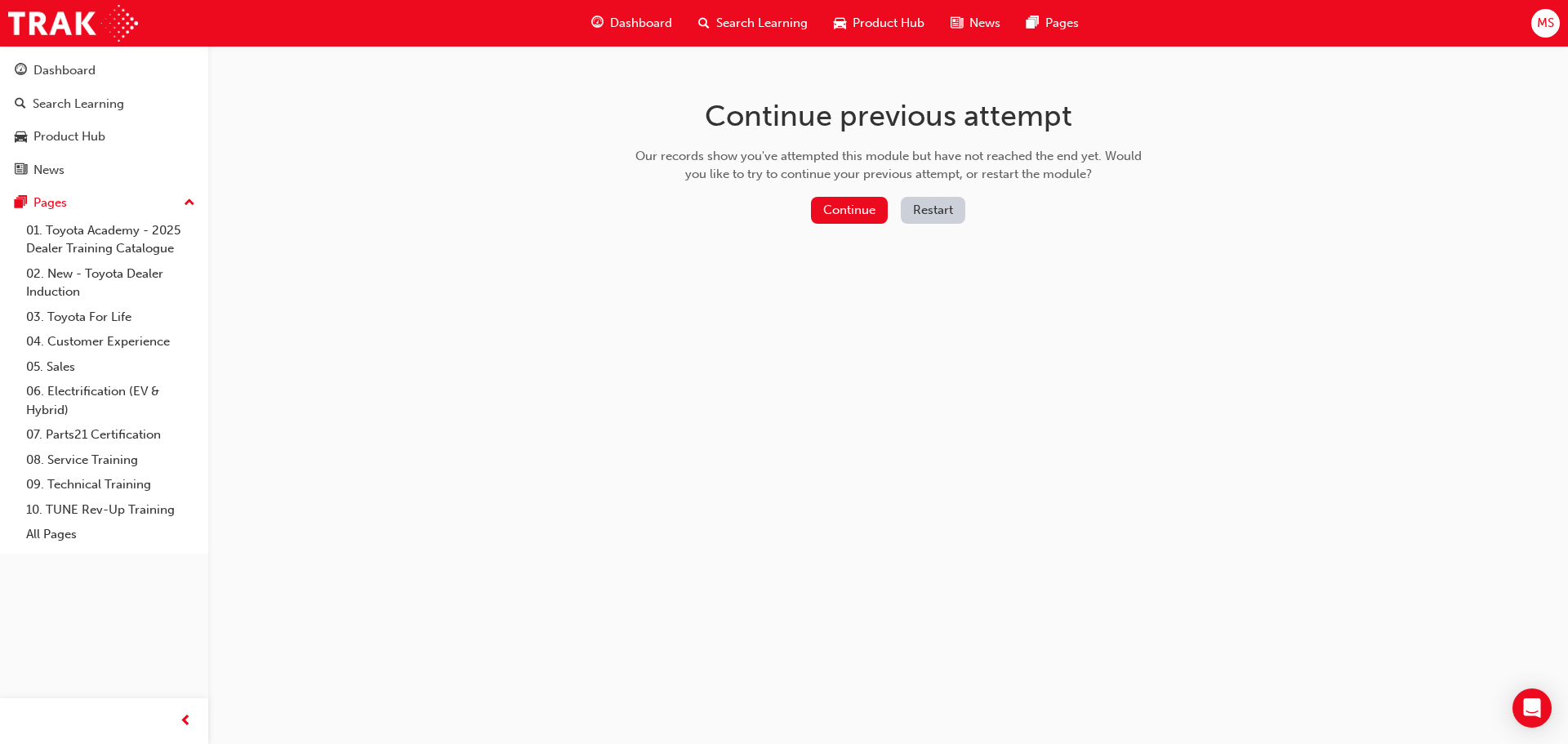
click at [925, 215] on button "Restart" at bounding box center [932, 210] width 64 height 27
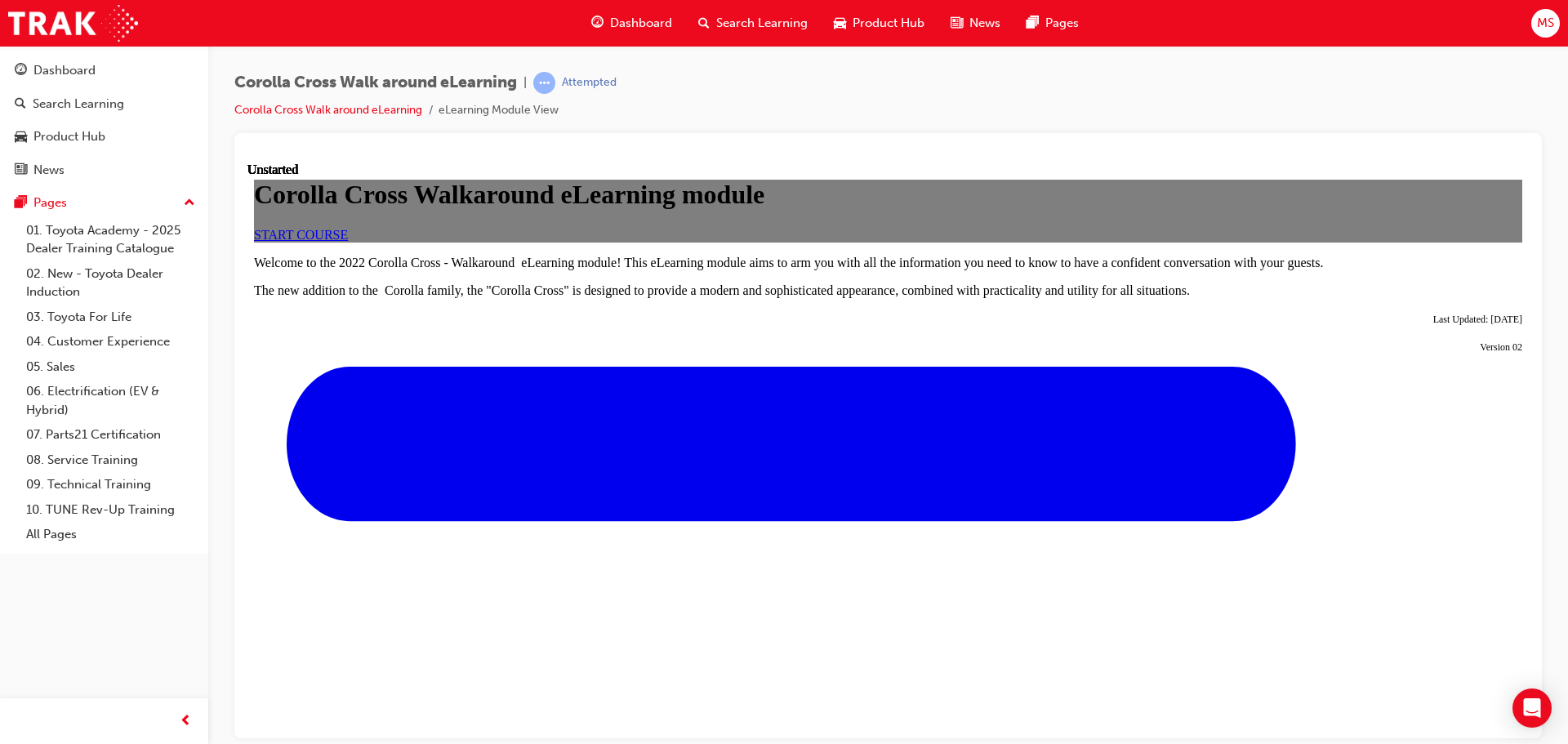
scroll to position [741, 0]
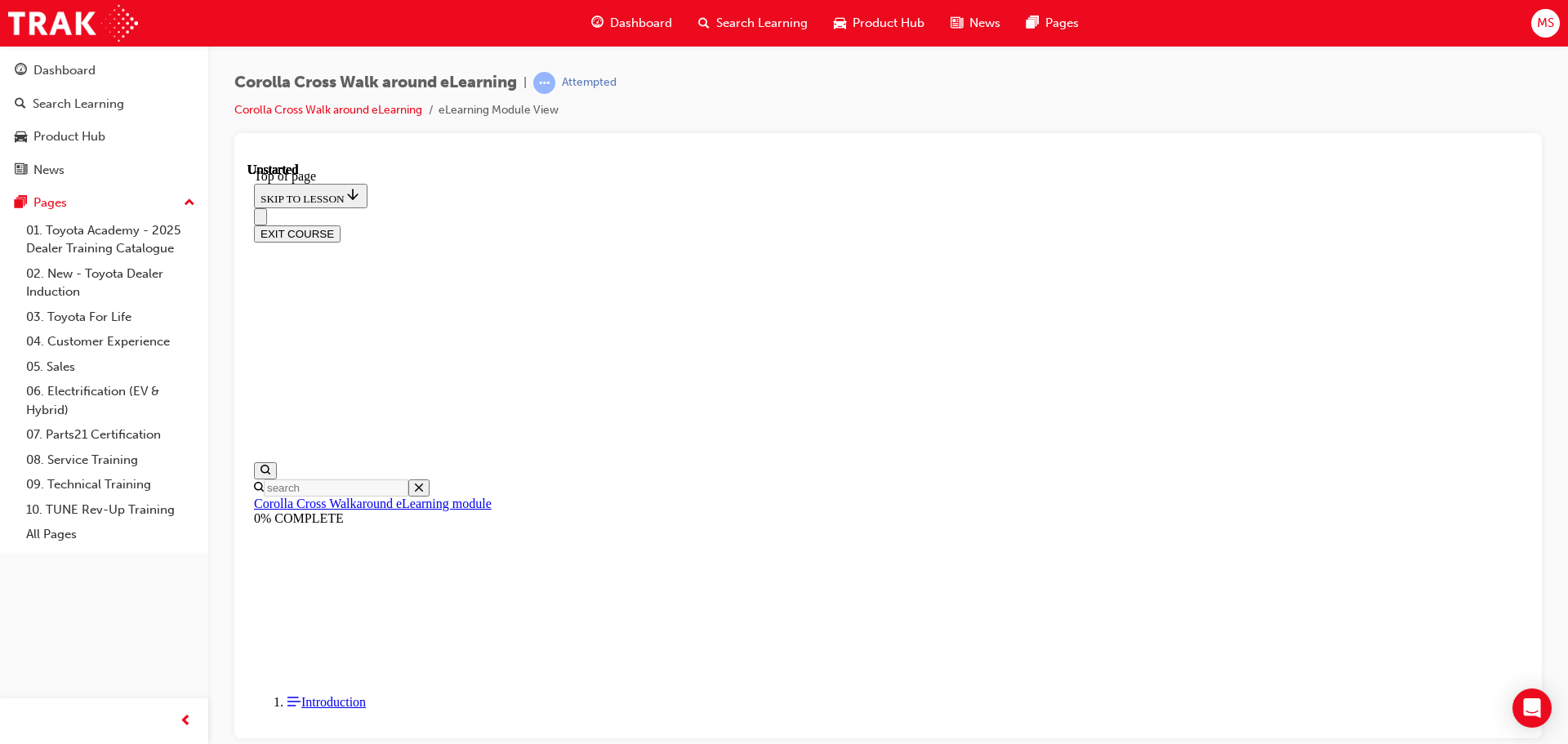
scroll to position [51, 0]
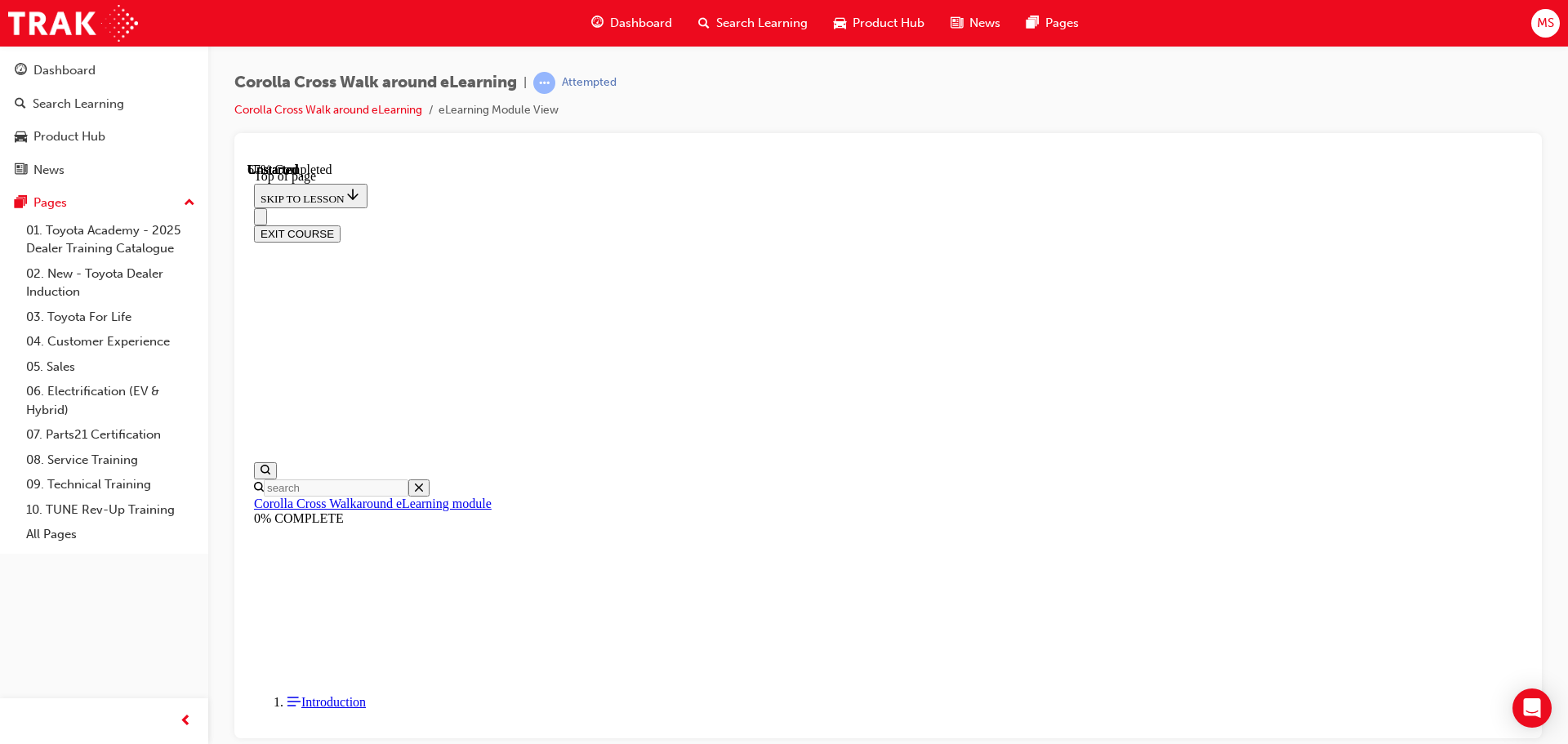
drag, startPoint x: 801, startPoint y: 394, endPoint x: 1320, endPoint y: 305, distance: 526.6
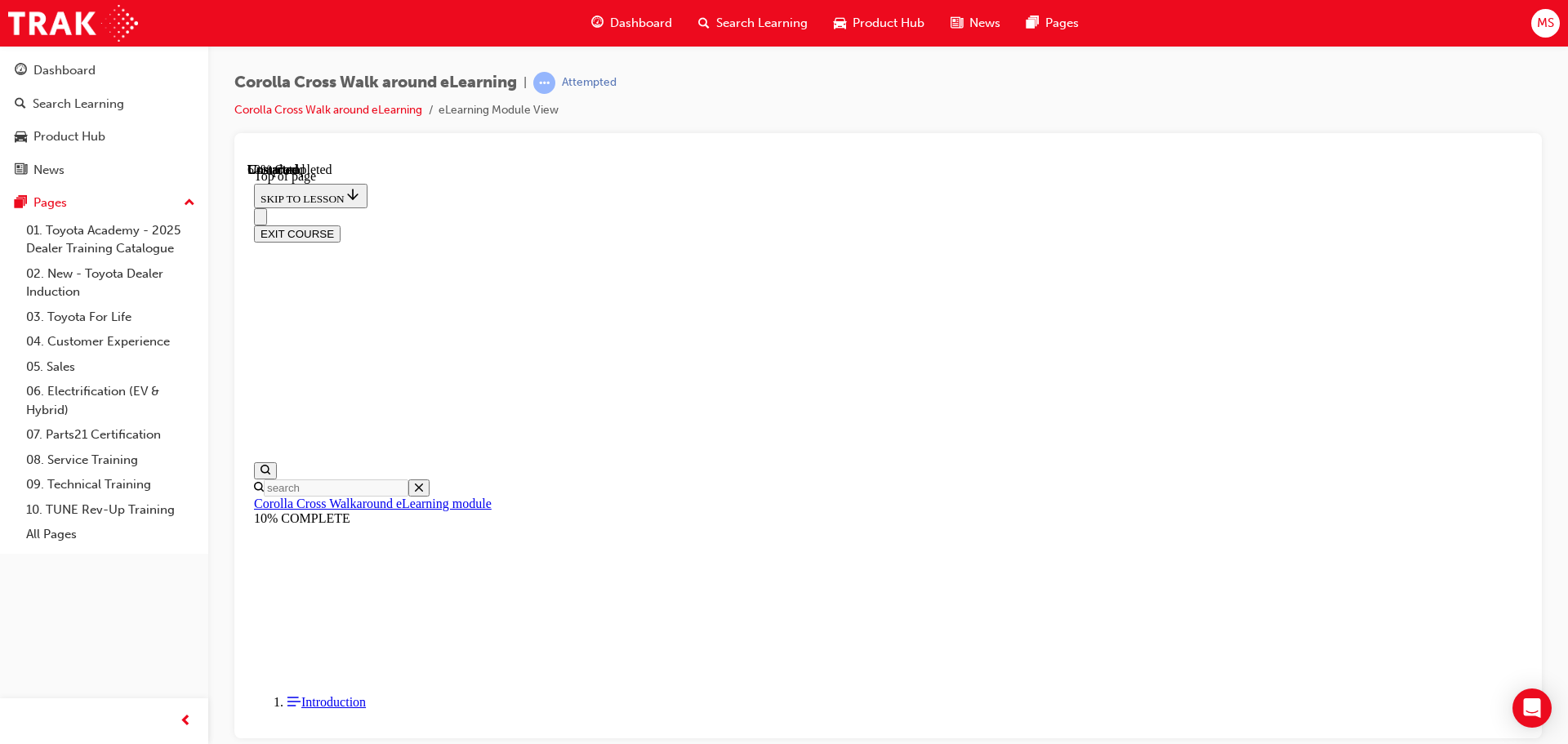
drag, startPoint x: 385, startPoint y: 427, endPoint x: 396, endPoint y: 424, distance: 11.4
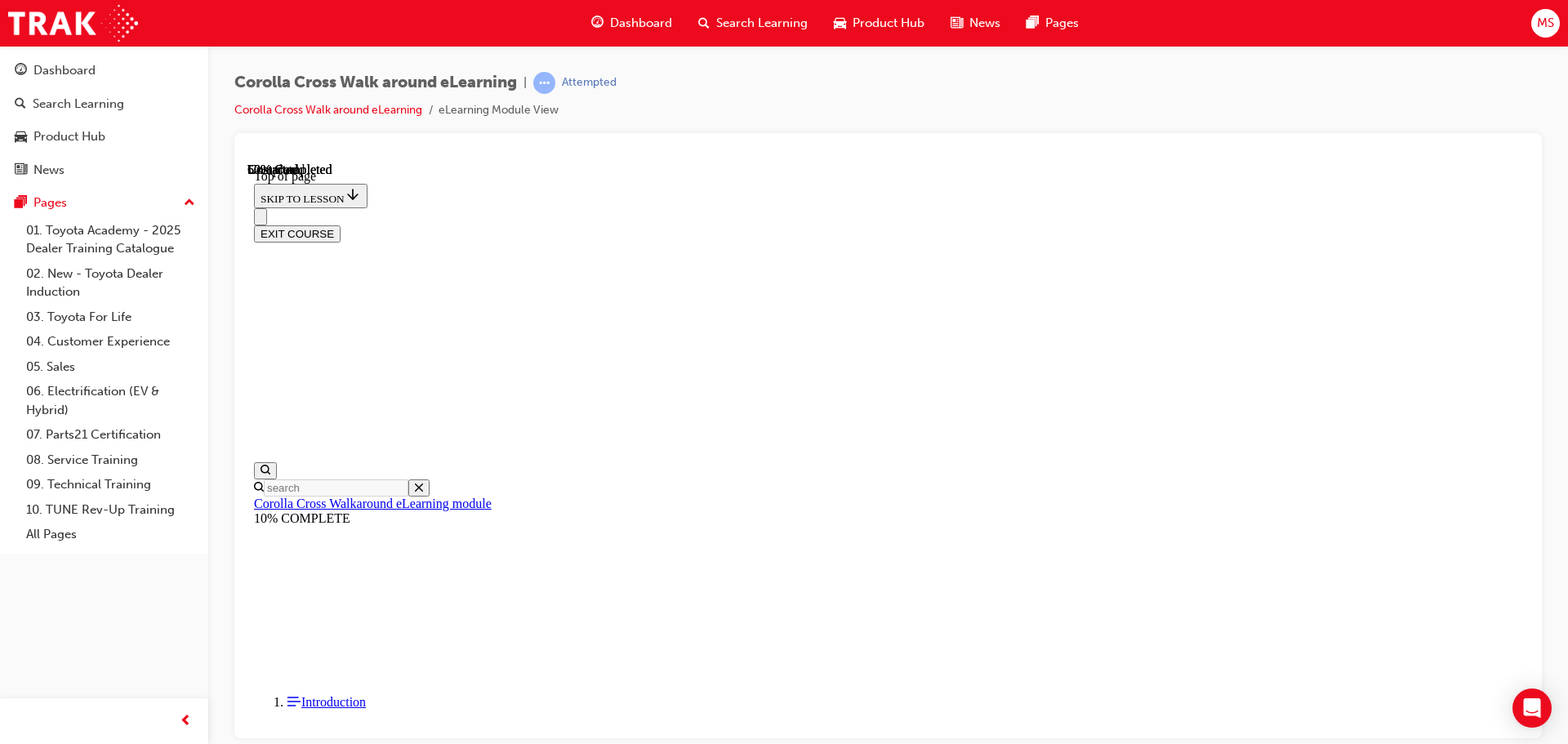
drag, startPoint x: 1021, startPoint y: 403, endPoint x: 1059, endPoint y: 412, distance: 39.1
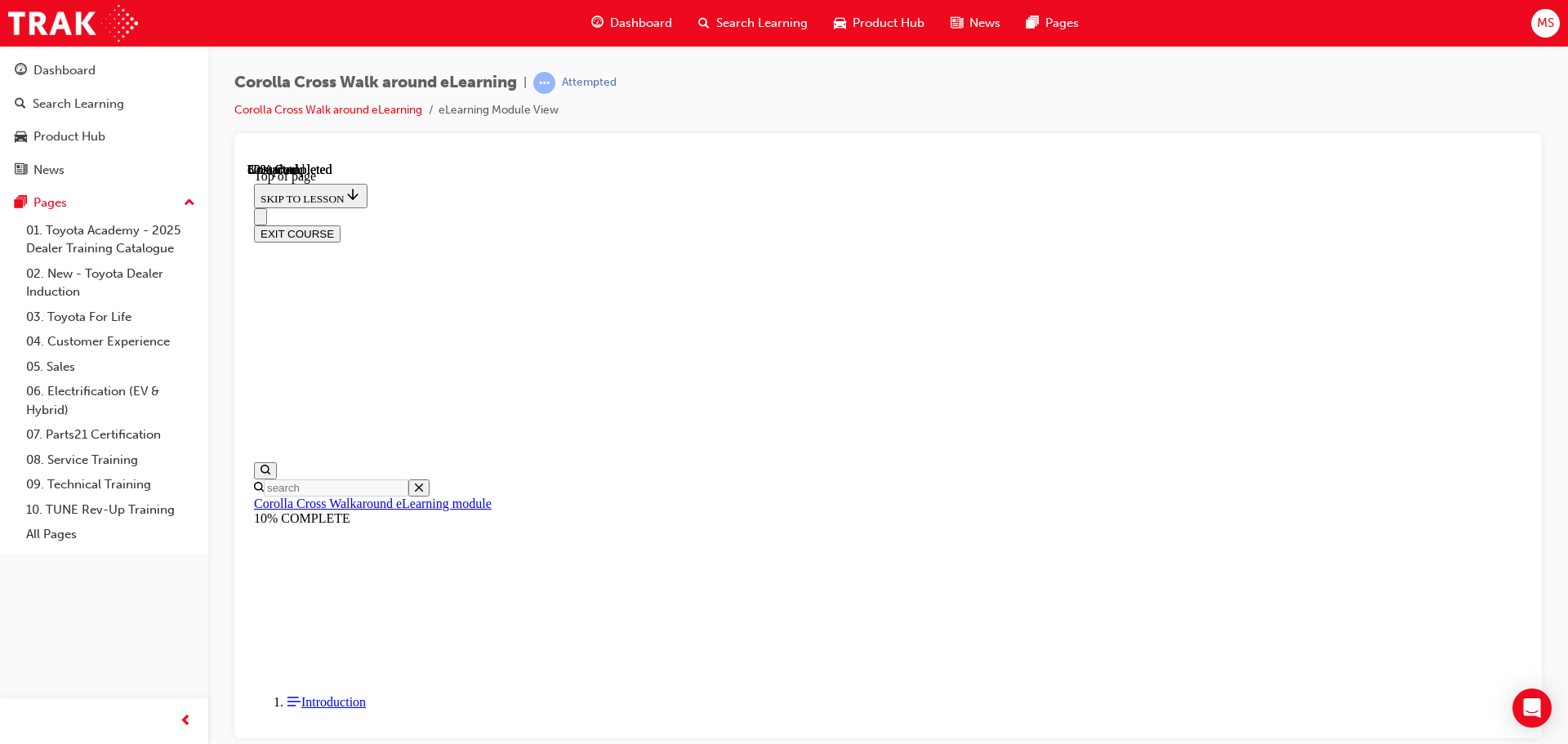
scroll to position [929, 0]
drag, startPoint x: 415, startPoint y: 424, endPoint x: 432, endPoint y: 412, distance: 20.8
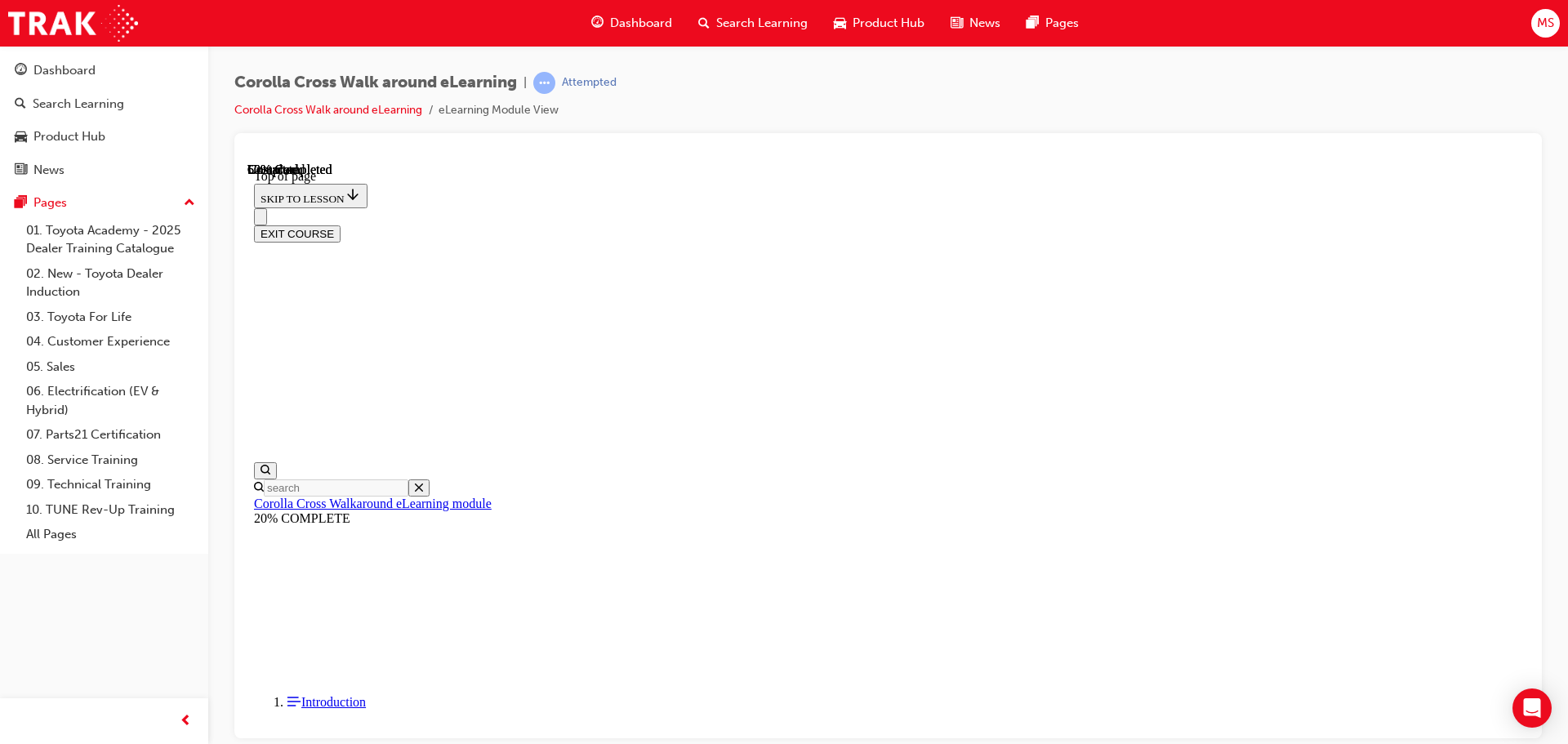
scroll to position [556, 0]
drag, startPoint x: 424, startPoint y: 385, endPoint x: 433, endPoint y: 388, distance: 9.5
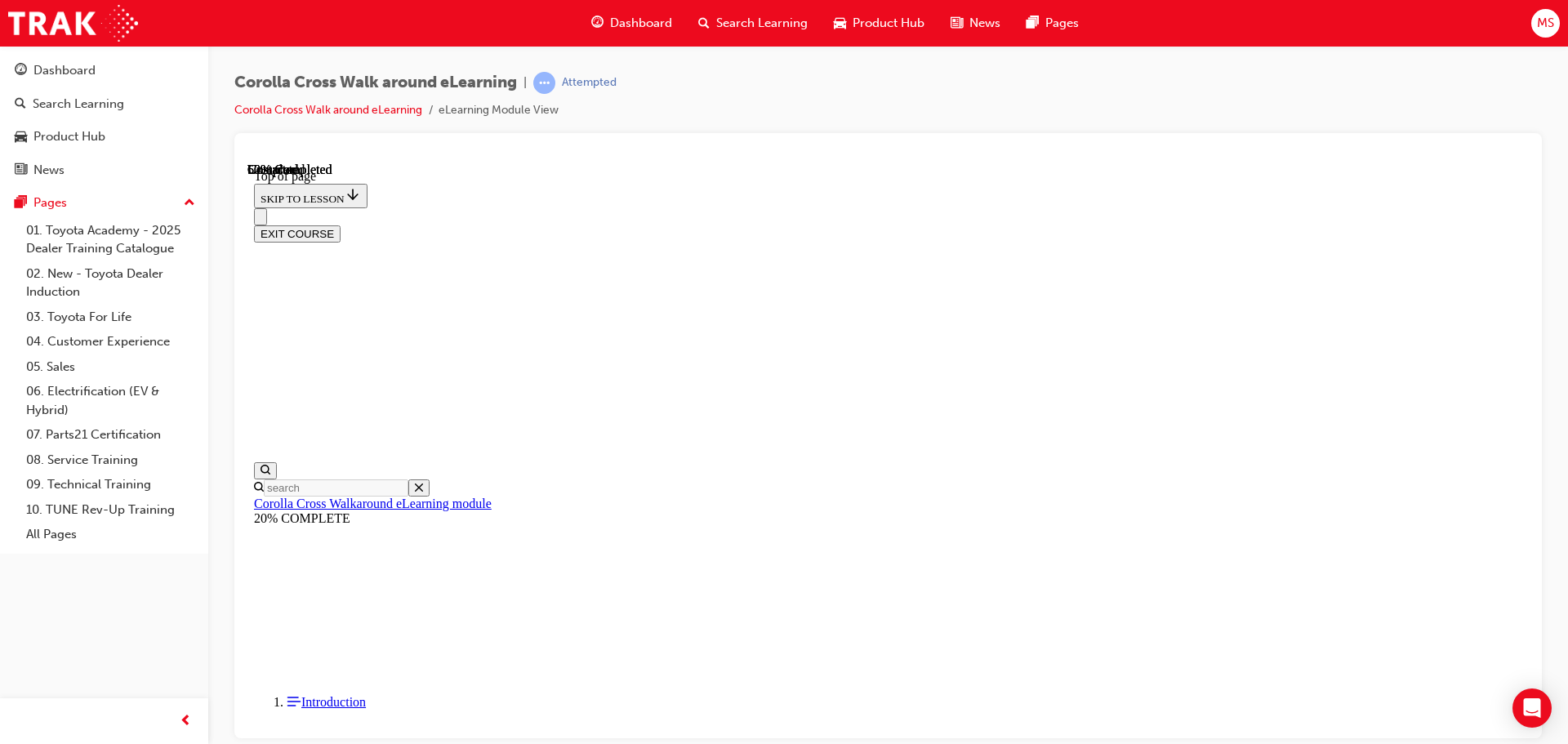
scroll to position [0, 0]
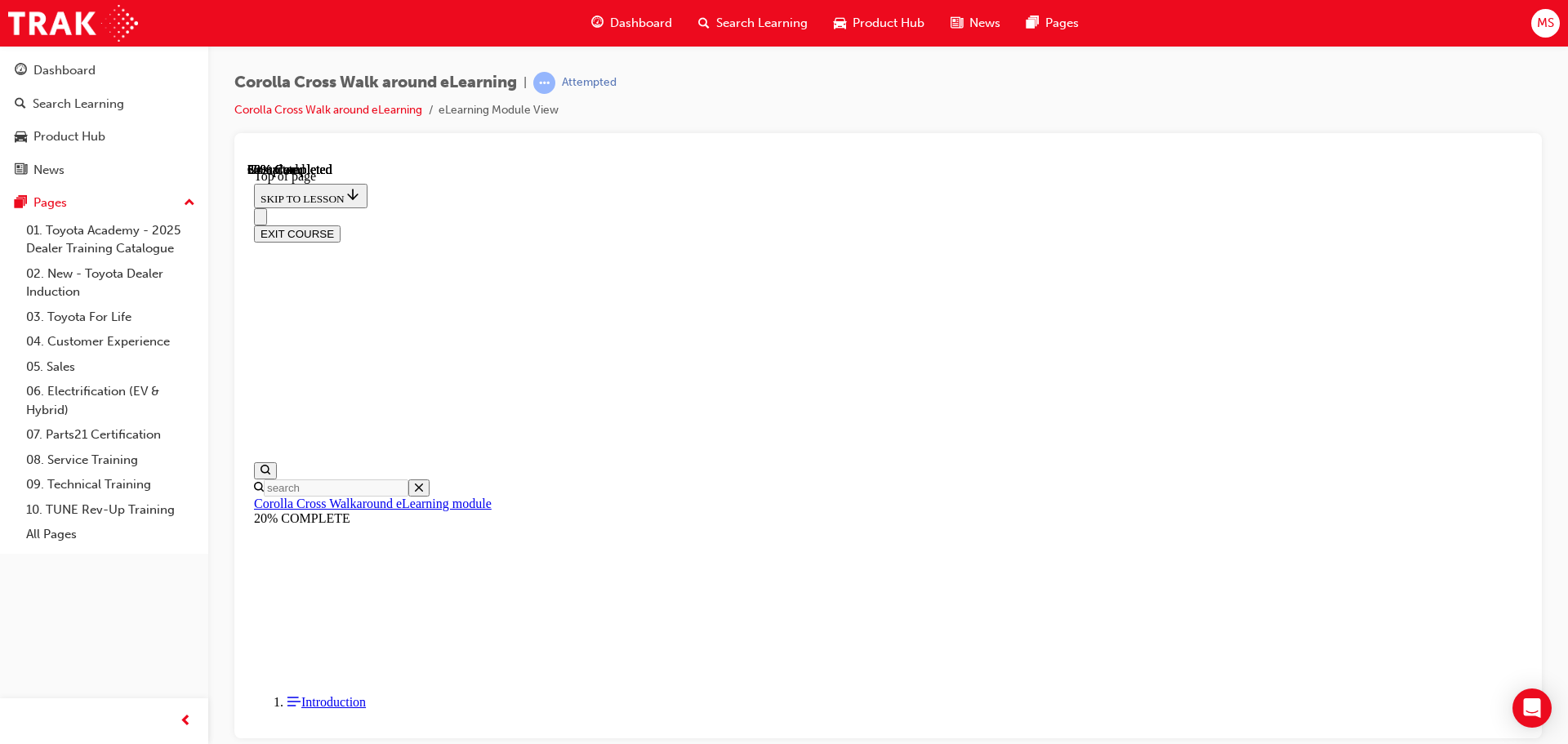
scroll to position [32, 0]
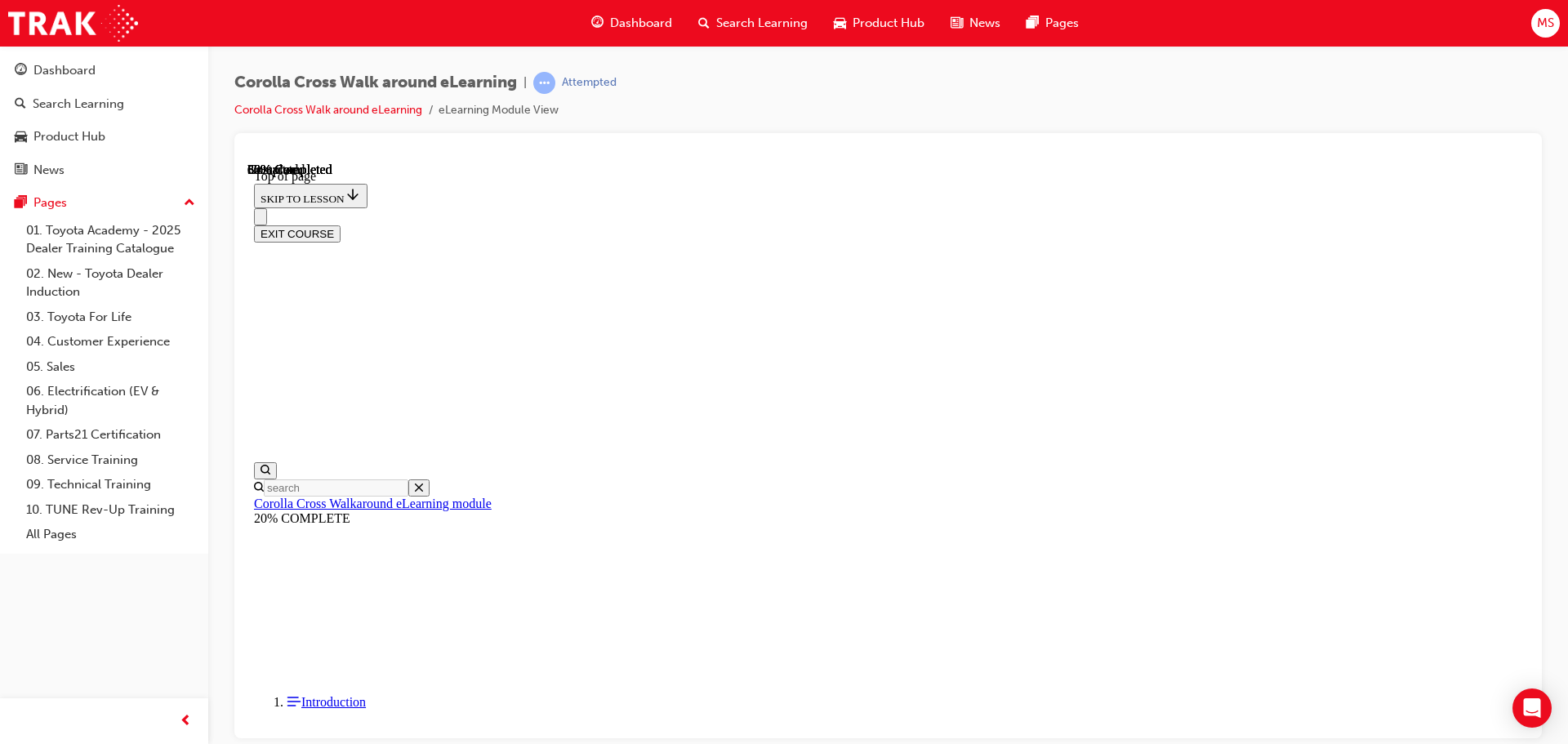
drag, startPoint x: 744, startPoint y: 545, endPoint x: 764, endPoint y: 562, distance: 26.2
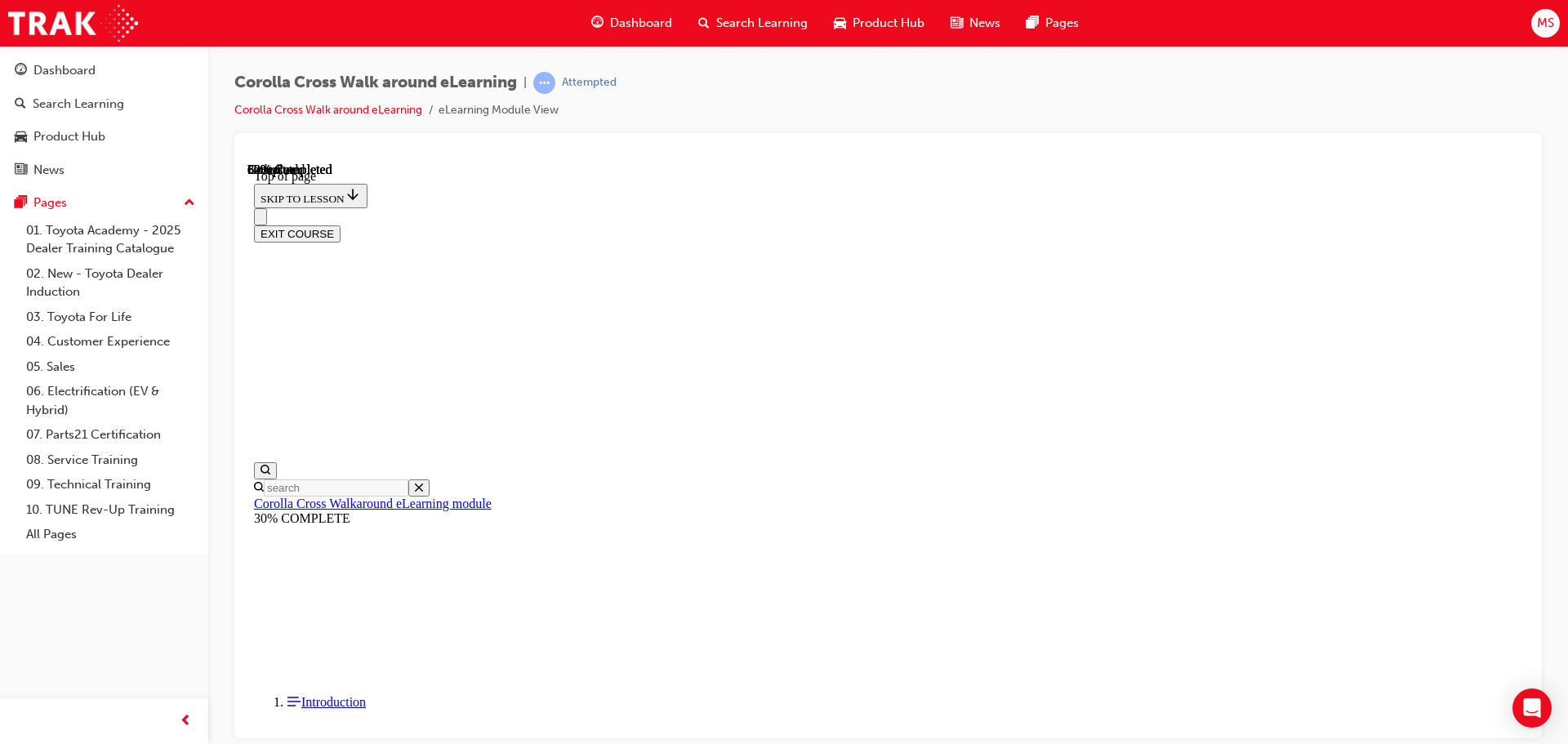
scroll to position [0, 0]
